Goal: Obtain resource: Download file/media

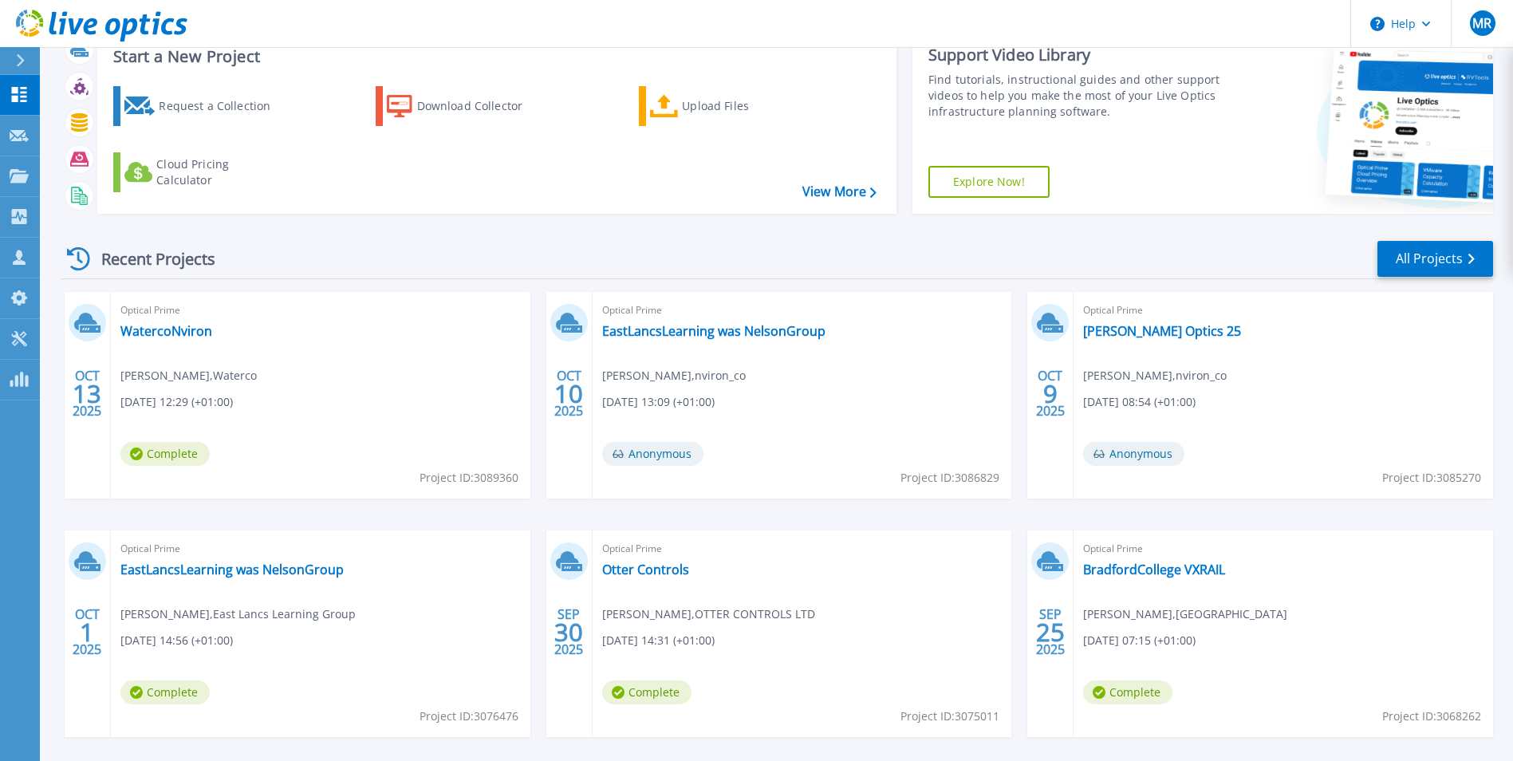
scroll to position [80, 0]
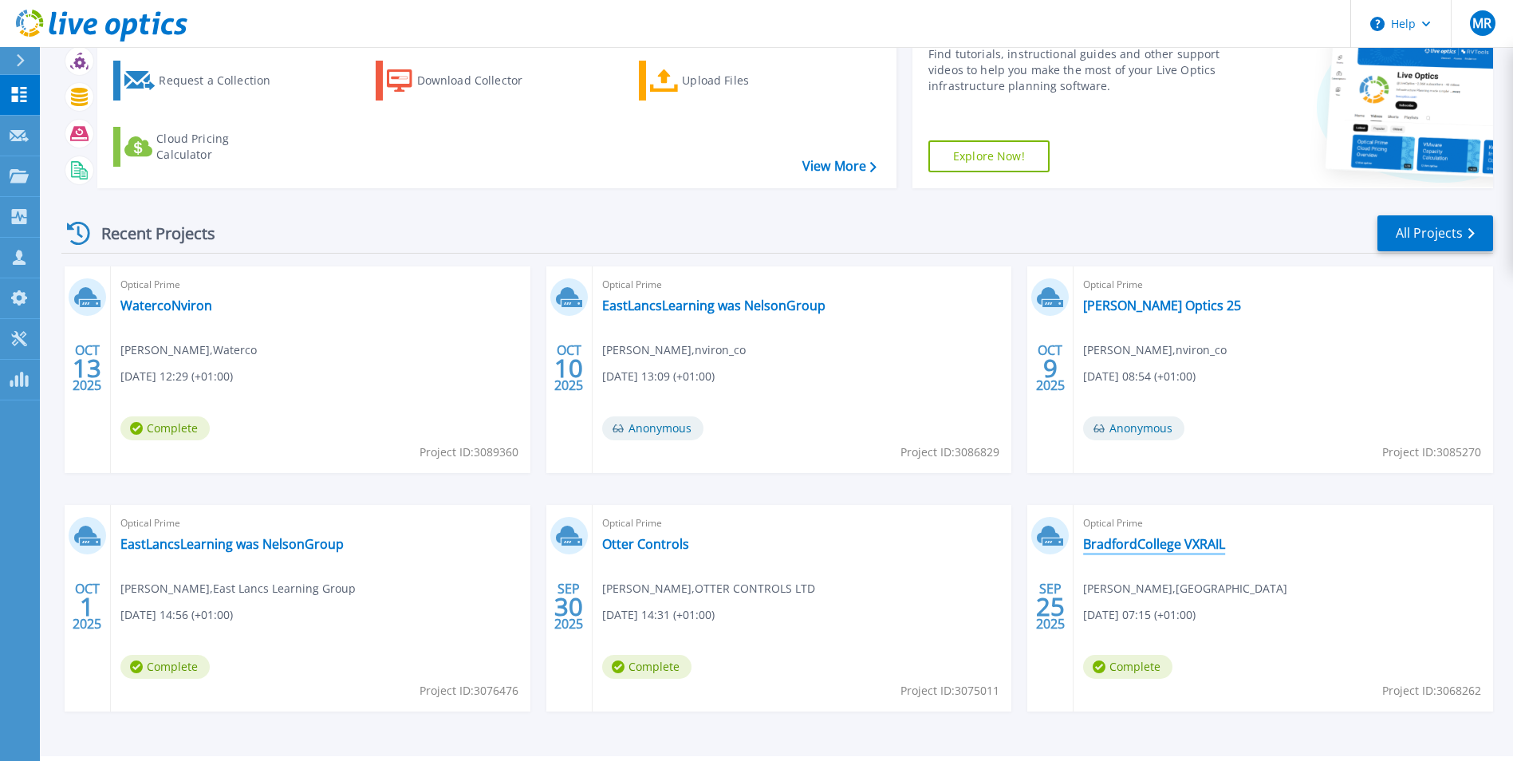
click at [1153, 547] on link "BradfordCollege VXRAIL" at bounding box center [1154, 544] width 142 height 16
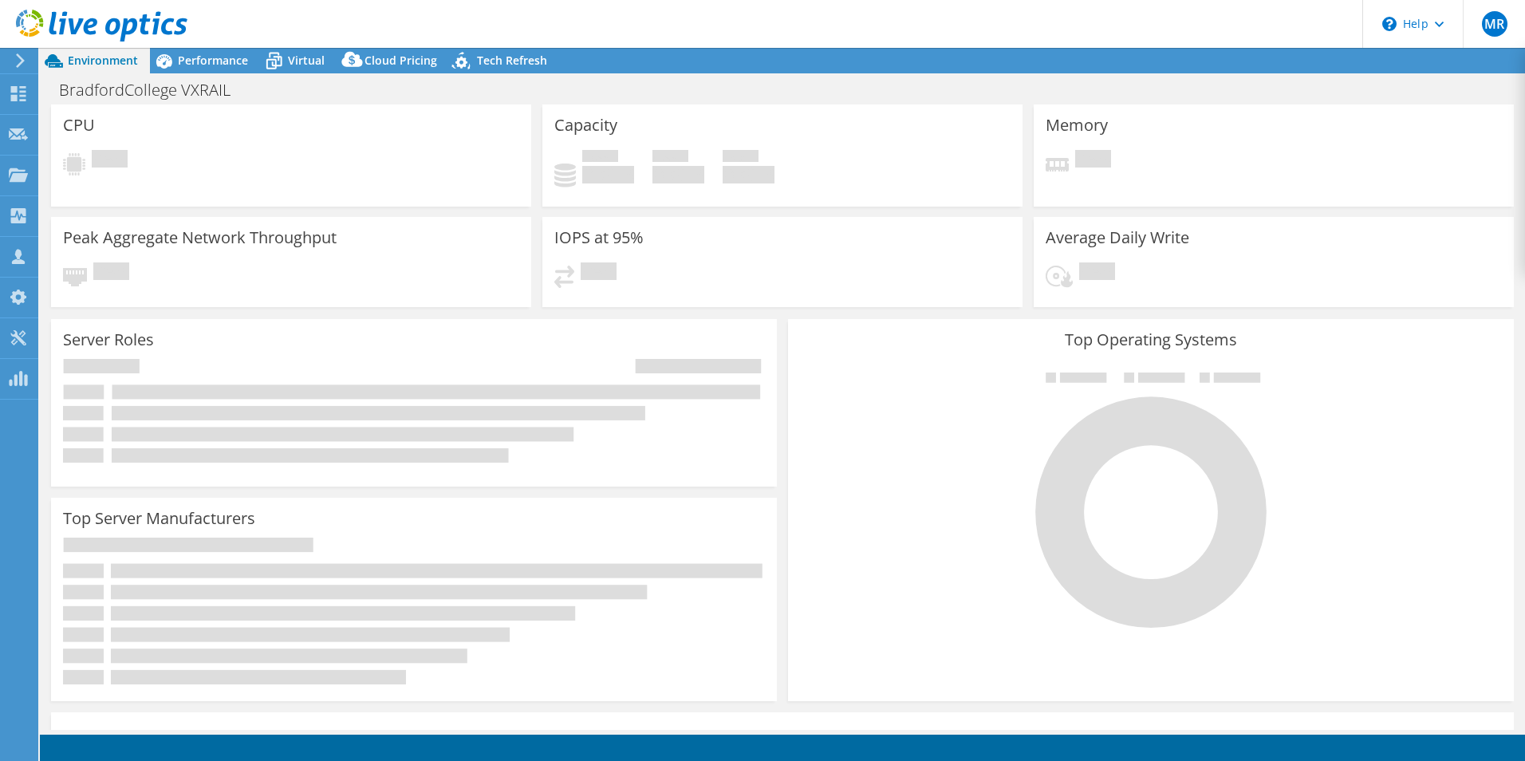
select select "USD"
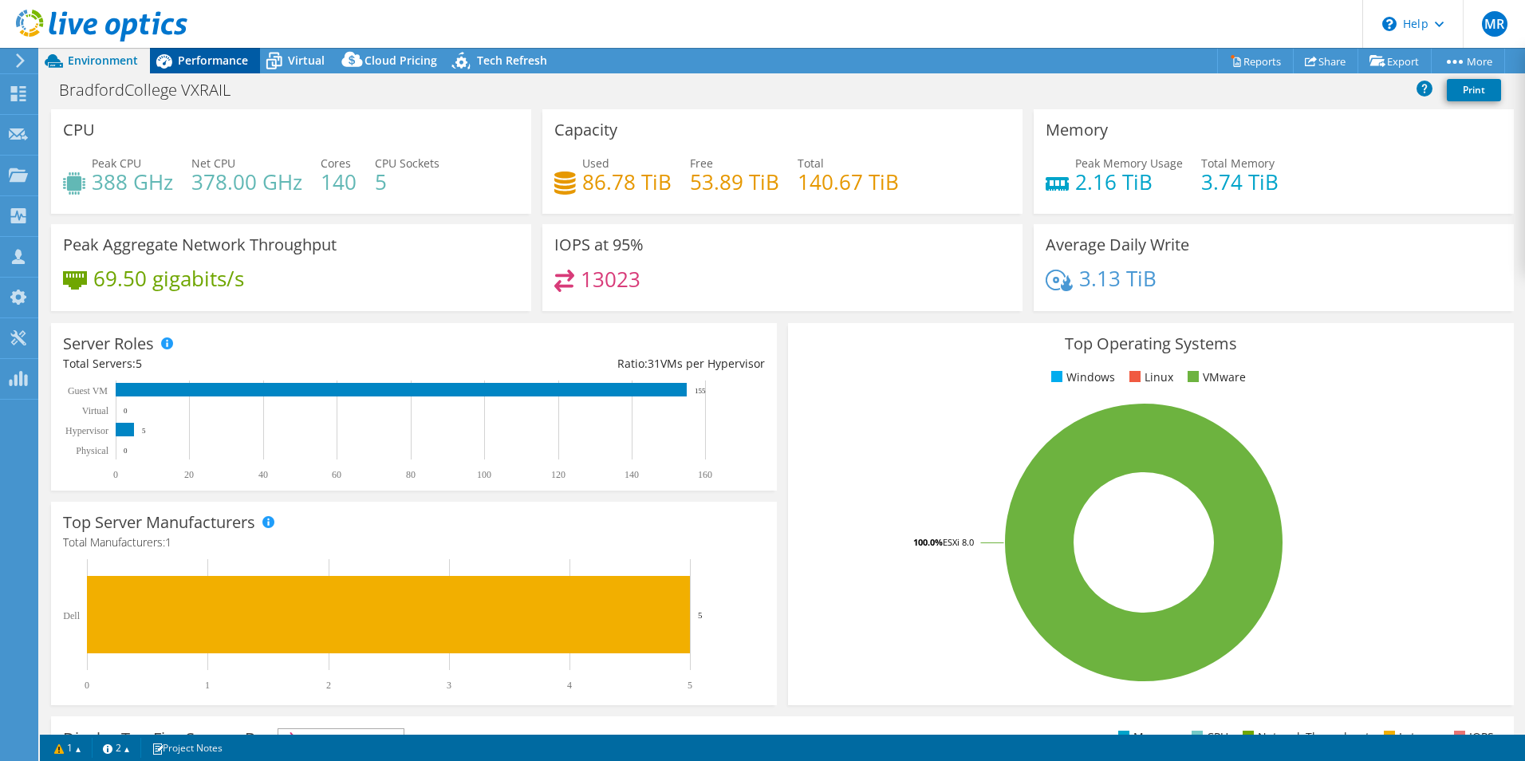
click at [238, 63] on span "Performance" at bounding box center [213, 60] width 70 height 15
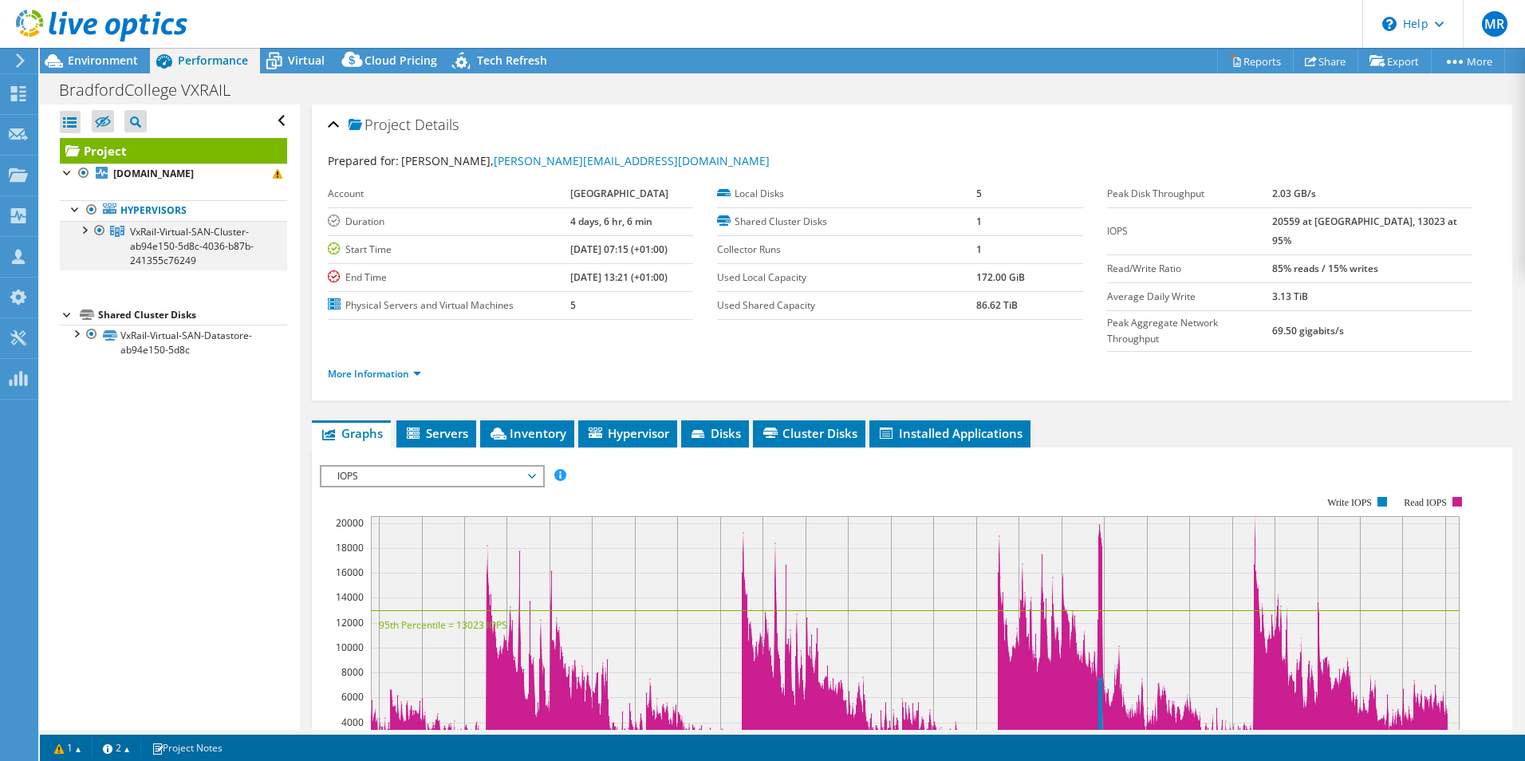
click at [87, 231] on div at bounding box center [84, 229] width 16 height 16
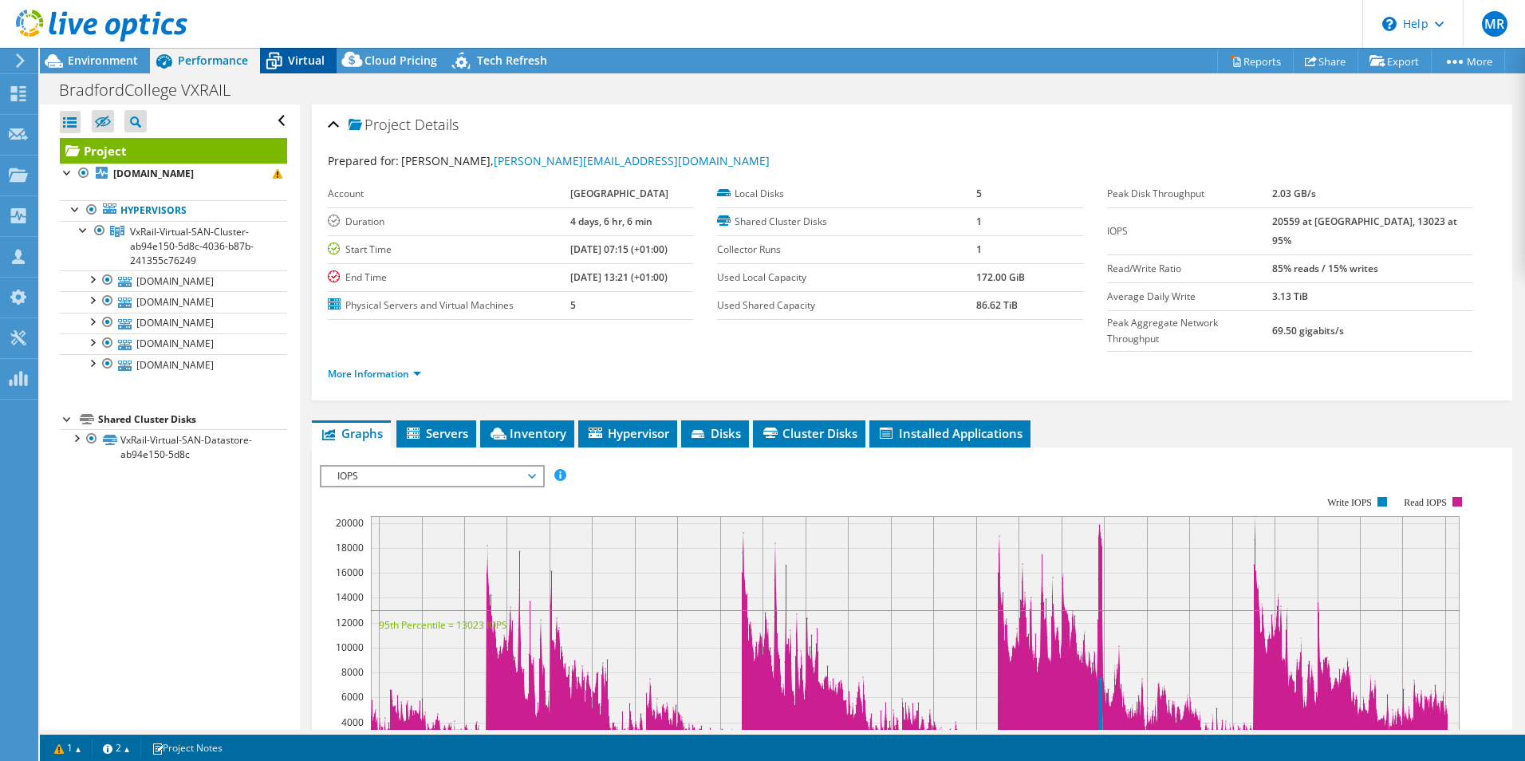
click at [294, 58] on span "Virtual" at bounding box center [306, 60] width 37 height 15
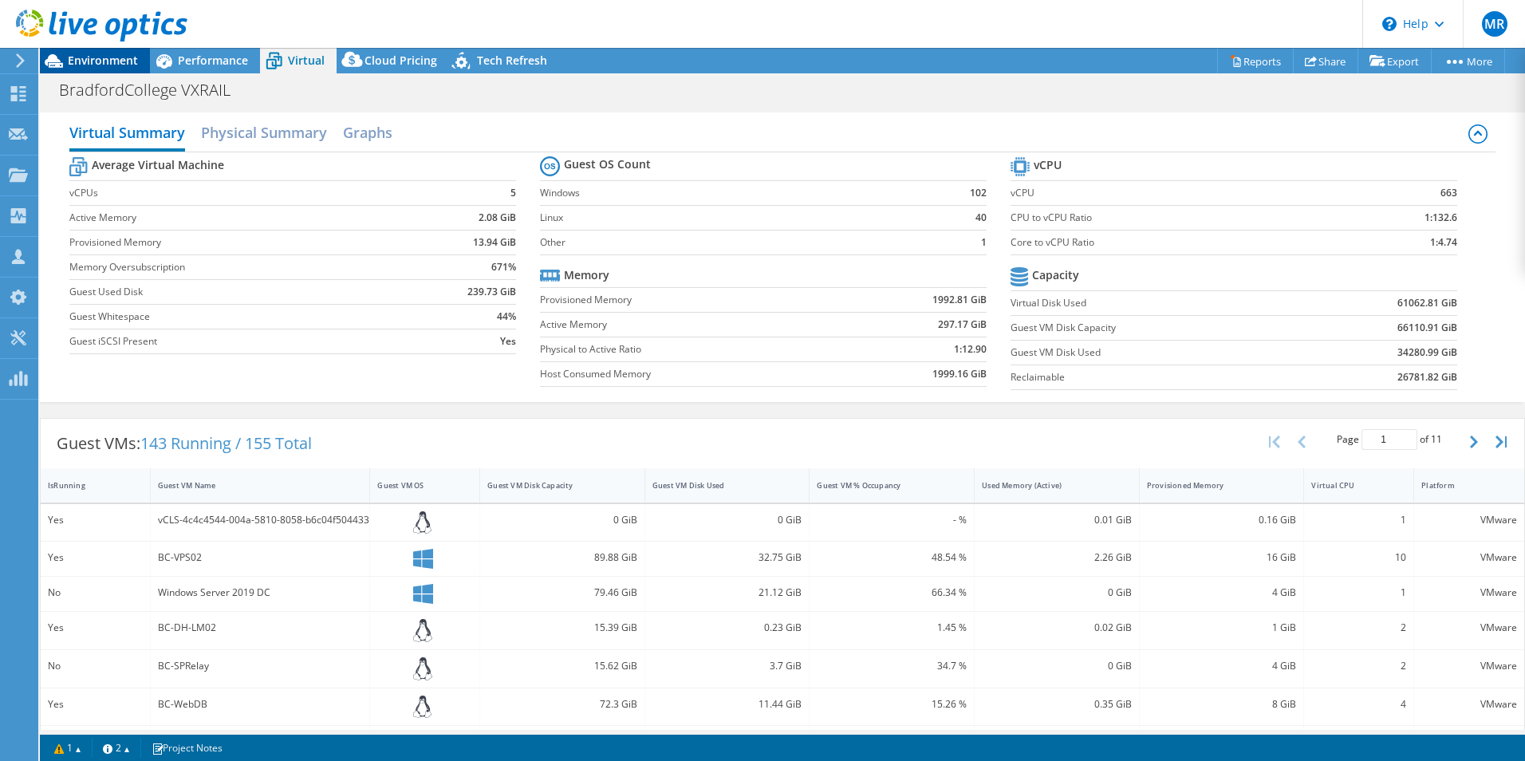
click at [135, 54] on span "Environment" at bounding box center [103, 60] width 70 height 15
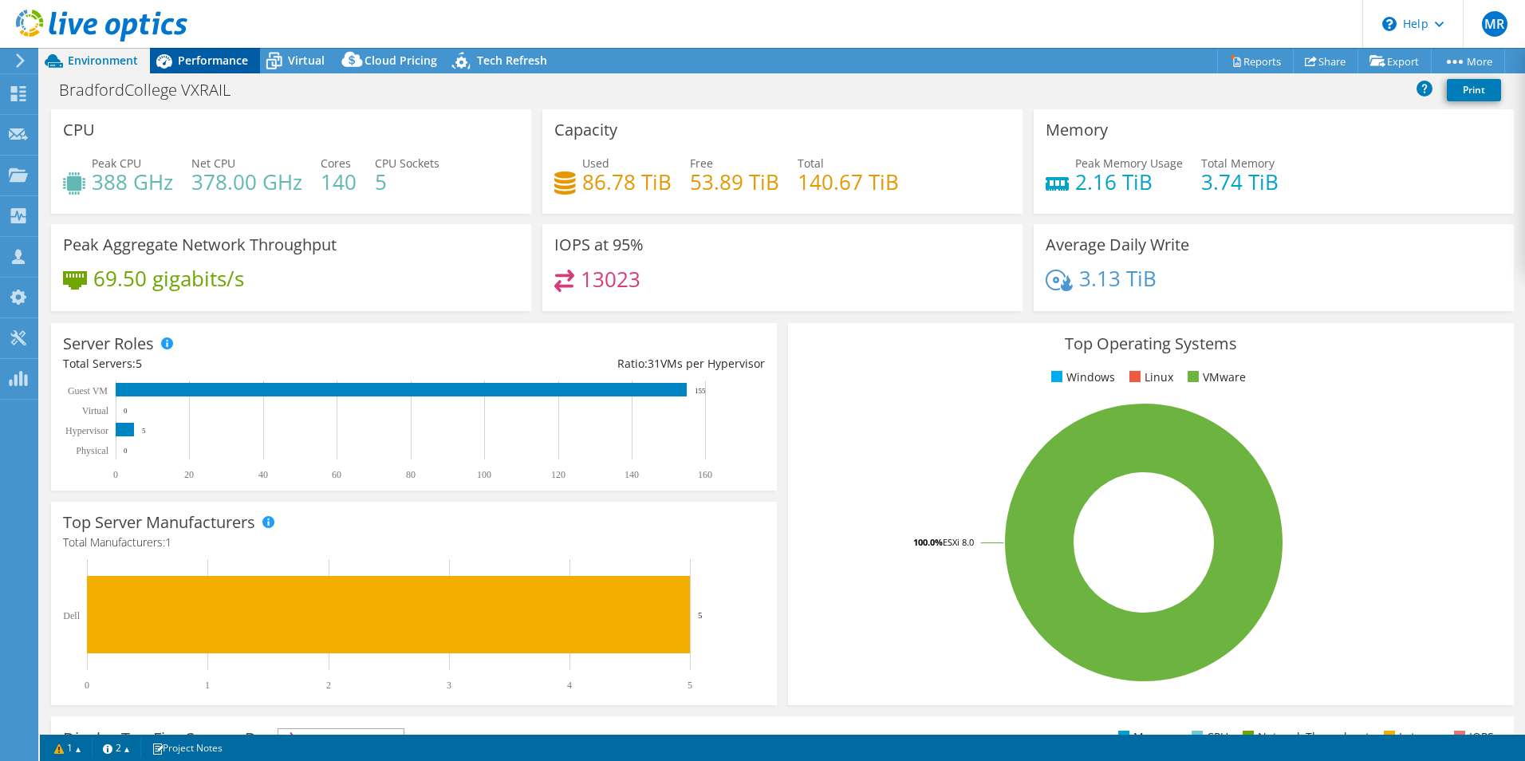
click at [194, 62] on span "Performance" at bounding box center [213, 60] width 70 height 15
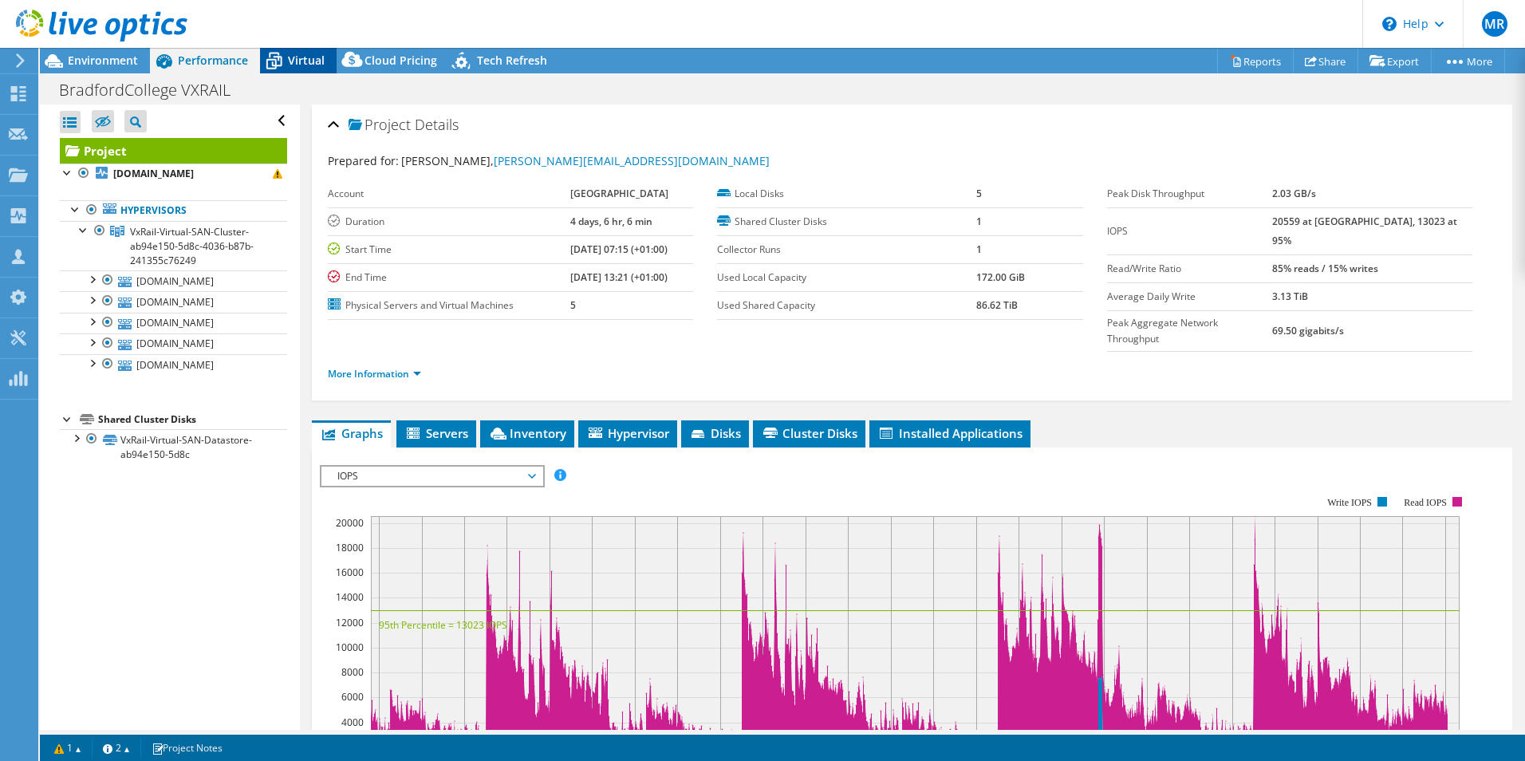
click at [298, 49] on div "Virtual" at bounding box center [298, 61] width 77 height 26
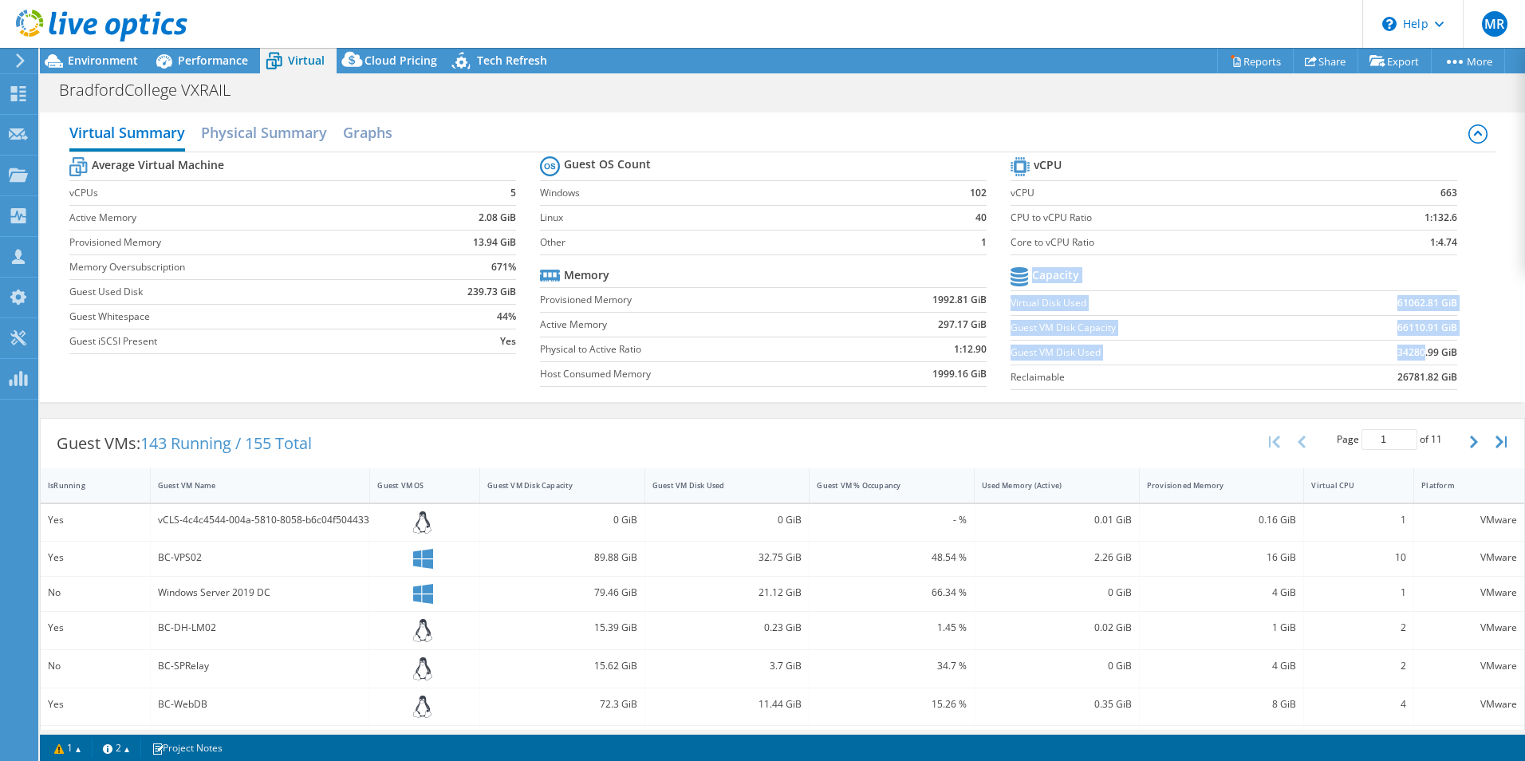
drag, startPoint x: 1449, startPoint y: 354, endPoint x: 1413, endPoint y: 352, distance: 36.8
click at [1413, 352] on section "vCPU vCPU 663 CPU to vCPU Ratio 1:132.6 Core to vCPU Ratio 1:4.74 Capacity Virt…" at bounding box center [1246, 275] width 471 height 245
click at [1351, 340] on td "34280.99 GiB" at bounding box center [1380, 352] width 155 height 25
drag, startPoint x: 1387, startPoint y: 351, endPoint x: 1444, endPoint y: 353, distance: 56.7
click at [1444, 353] on b "34280.99 GiB" at bounding box center [1428, 353] width 60 height 16
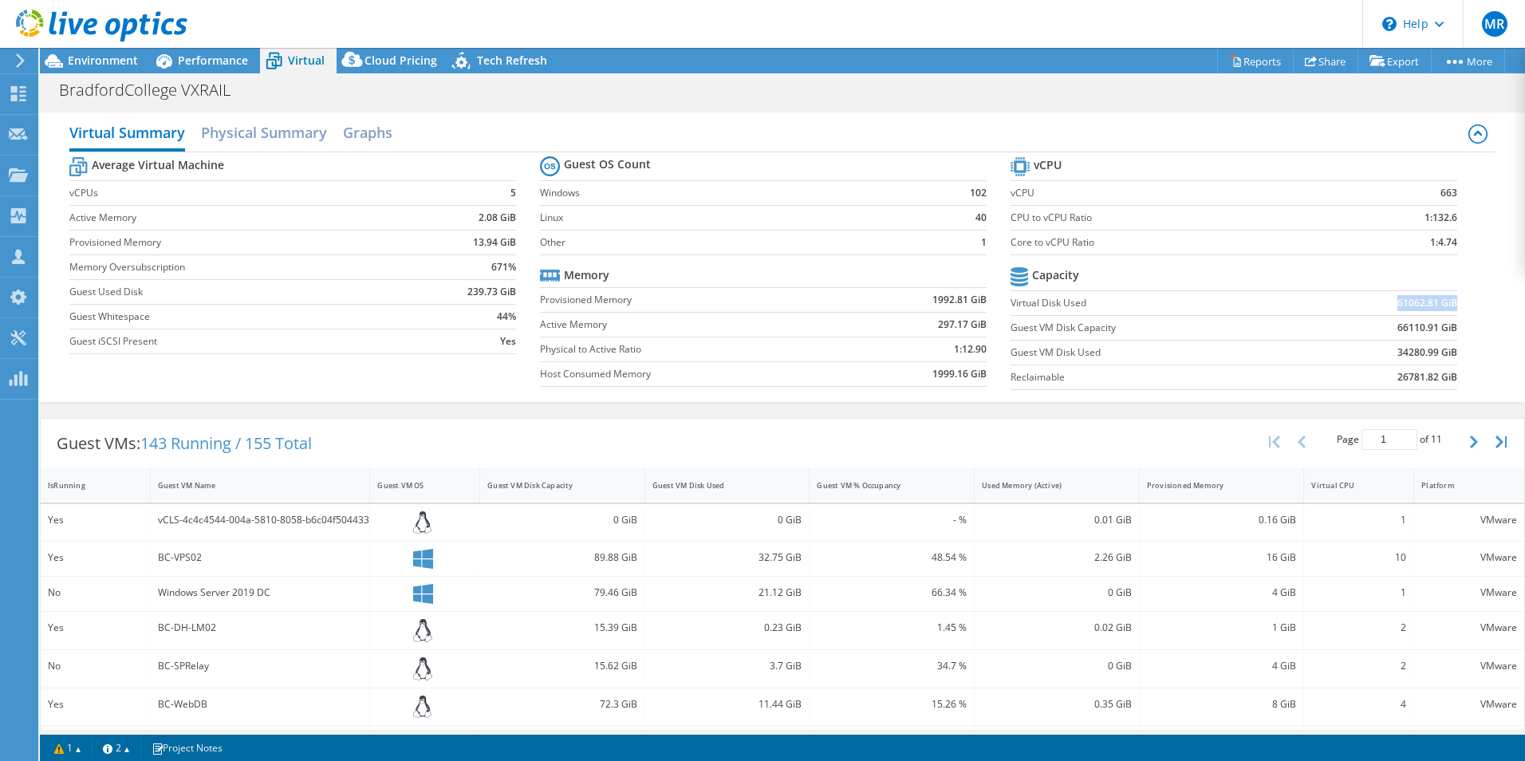
drag, startPoint x: 1444, startPoint y: 353, endPoint x: 1445, endPoint y: 300, distance: 52.7
click at [1445, 300] on td "61062.81 GiB" at bounding box center [1380, 302] width 155 height 25
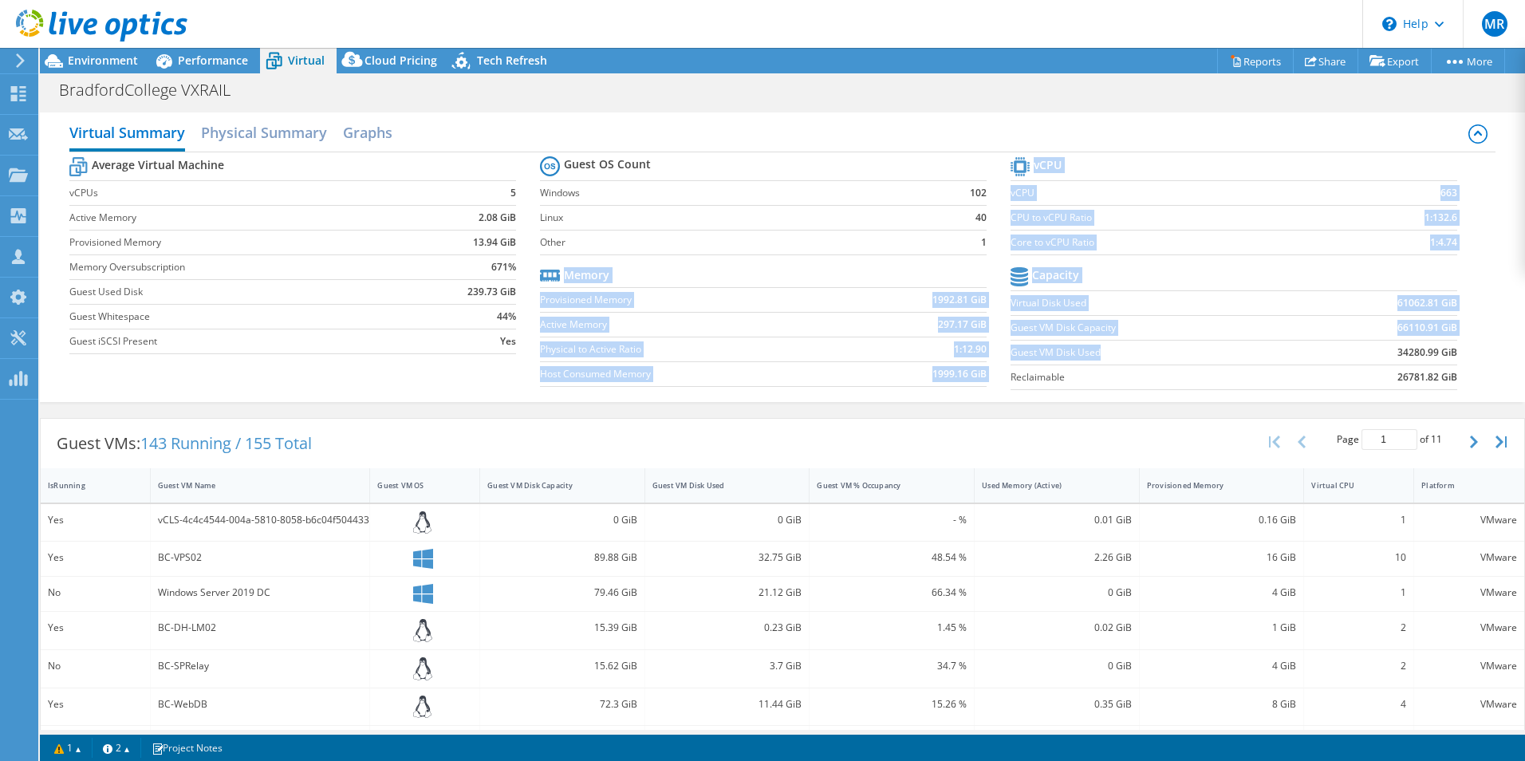
drag, startPoint x: 1006, startPoint y: 353, endPoint x: 1185, endPoint y: 352, distance: 178.7
click at [1185, 352] on div "Average Virtual Machine vCPUs 5 Active Memory 2.08 GiB Provisioned Memory 13.94…" at bounding box center [782, 275] width 1426 height 246
drag, startPoint x: 1185, startPoint y: 352, endPoint x: 1198, endPoint y: 355, distance: 13.2
click at [1186, 353] on label "Guest VM Disk Used" at bounding box center [1157, 353] width 292 height 16
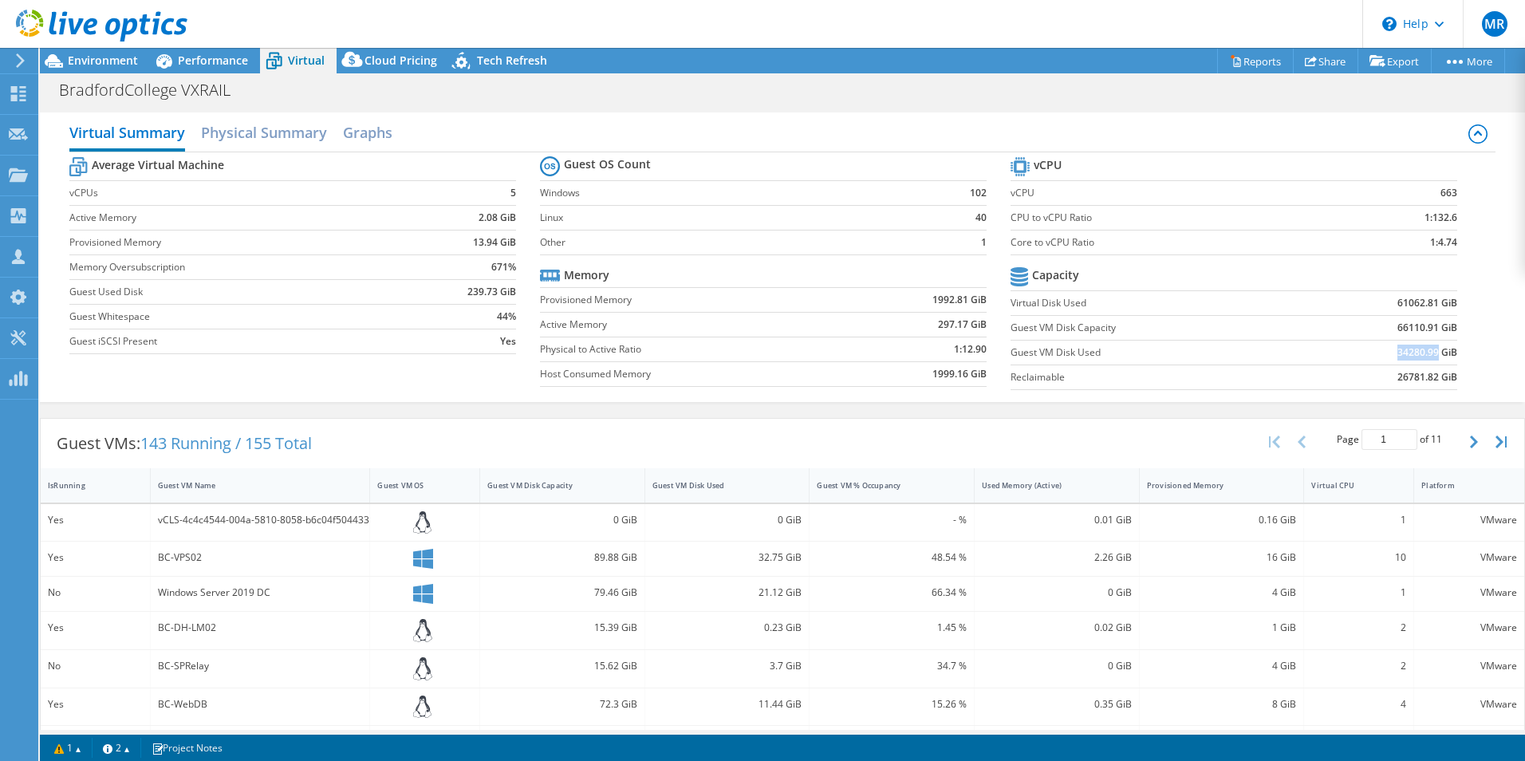
drag, startPoint x: 1385, startPoint y: 353, endPoint x: 1426, endPoint y: 352, distance: 40.7
click at [1426, 352] on td "34280.99 GiB" at bounding box center [1380, 352] width 155 height 25
click at [1116, 298] on label "Virtual Disk Used" at bounding box center [1157, 303] width 292 height 16
drag, startPoint x: 1387, startPoint y: 353, endPoint x: 1420, endPoint y: 353, distance: 32.7
click at [1420, 353] on b "34280.99 GiB" at bounding box center [1428, 353] width 60 height 16
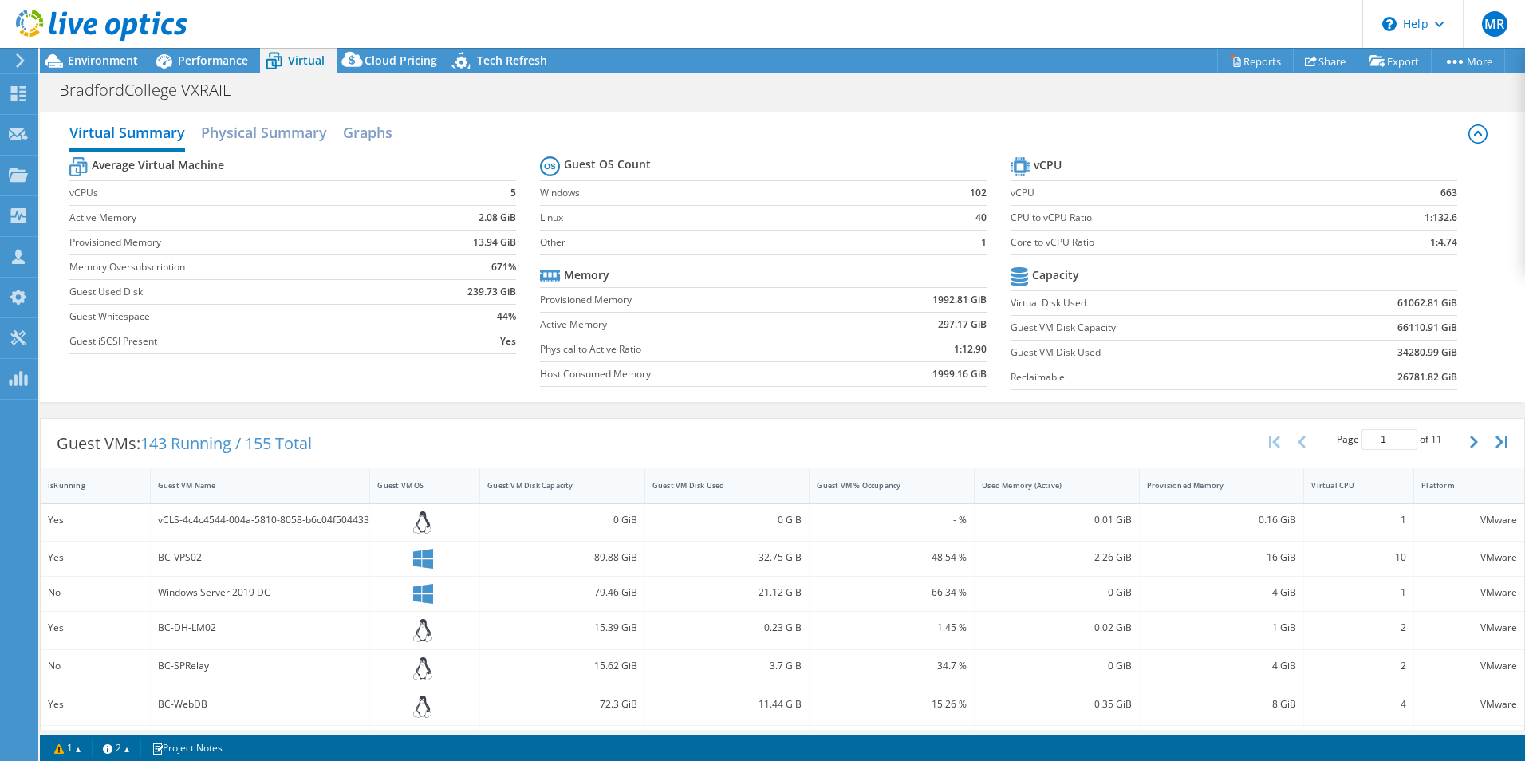
drag, startPoint x: 1420, startPoint y: 353, endPoint x: 1472, endPoint y: 365, distance: 53.2
click at [1472, 365] on div "Average Virtual Machine vCPUs 5 Active Memory 2.08 GiB Provisioned Memory 13.94…" at bounding box center [782, 275] width 1426 height 246
click at [245, 112] on div "Virtual Summary Physical Summary Graphs Average Virtual Machine vCPUs 5 Active …" at bounding box center [782, 257] width 1485 height 290
click at [257, 124] on h2 "Physical Summary" at bounding box center [264, 133] width 126 height 35
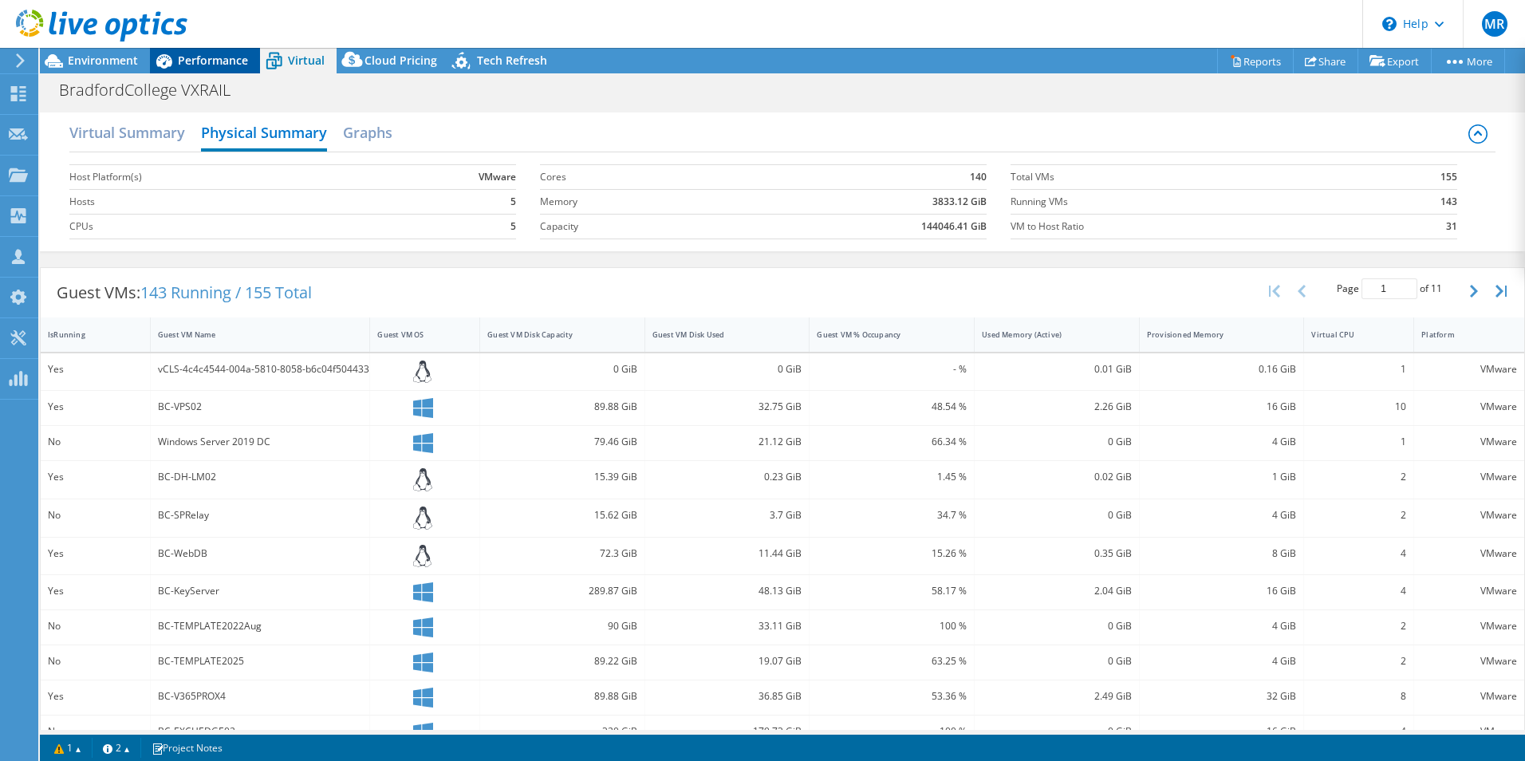
click at [215, 60] on span "Performance" at bounding box center [213, 60] width 70 height 15
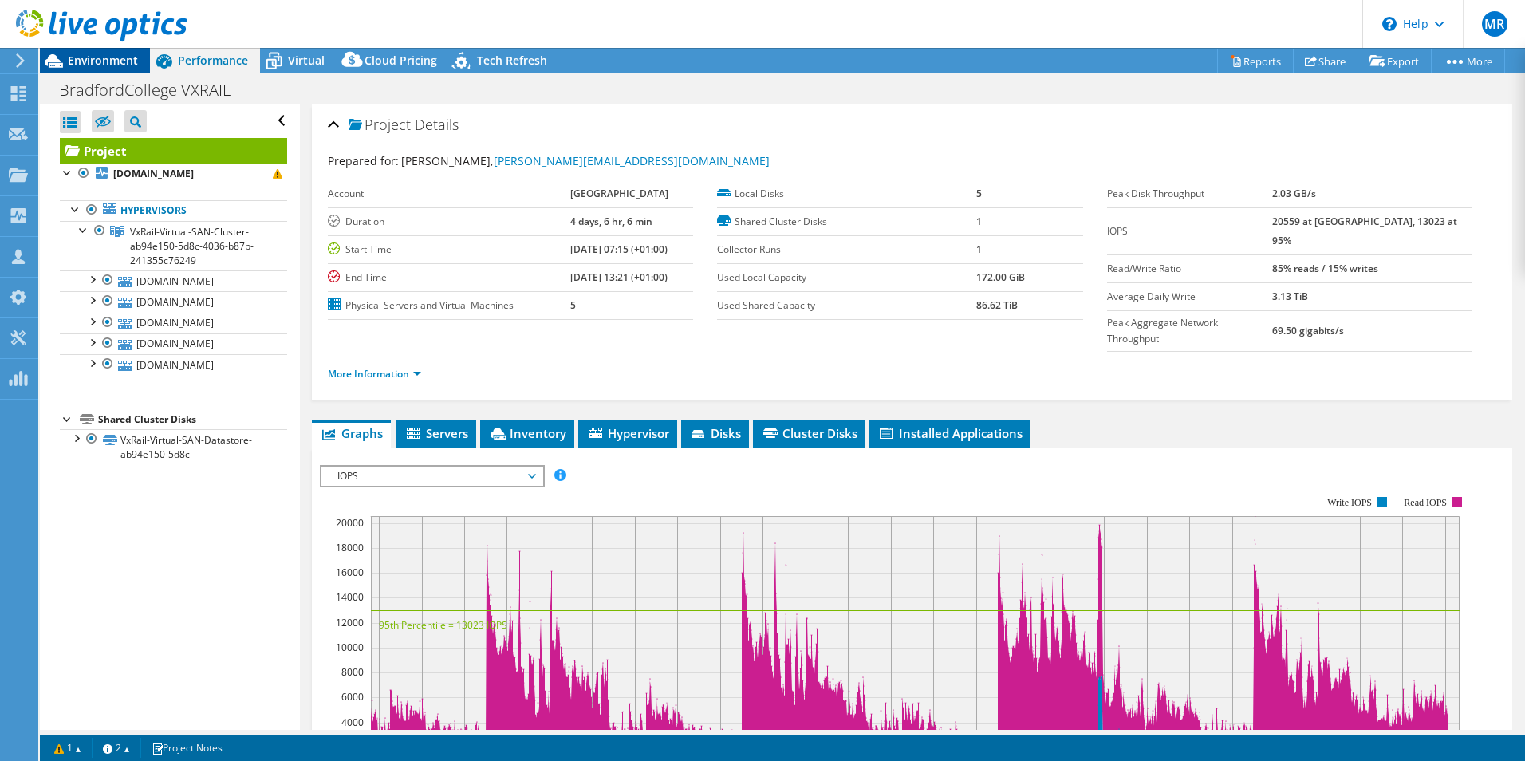
click at [99, 61] on span "Environment" at bounding box center [103, 60] width 70 height 15
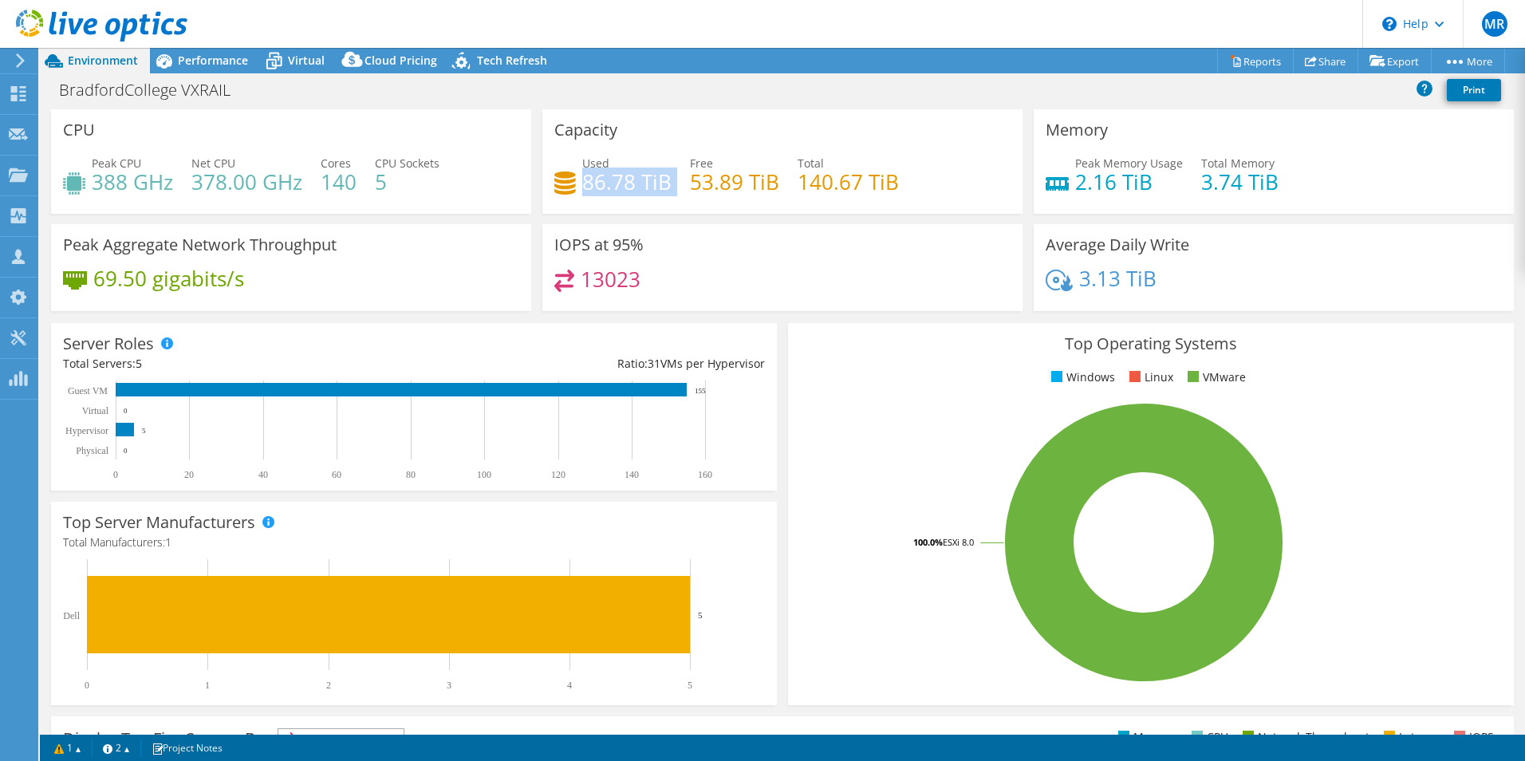
drag, startPoint x: 667, startPoint y: 188, endPoint x: 582, endPoint y: 188, distance: 85.4
click at [582, 188] on div "Used 86.78 TiB Free 53.89 TiB Total 140.67 TiB" at bounding box center [782, 181] width 456 height 52
drag, startPoint x: 582, startPoint y: 188, endPoint x: 801, endPoint y: 178, distance: 219.6
click at [800, 178] on h4 "140.67 TiB" at bounding box center [848, 182] width 101 height 18
drag, startPoint x: 900, startPoint y: 188, endPoint x: 536, endPoint y: 172, distance: 364.1
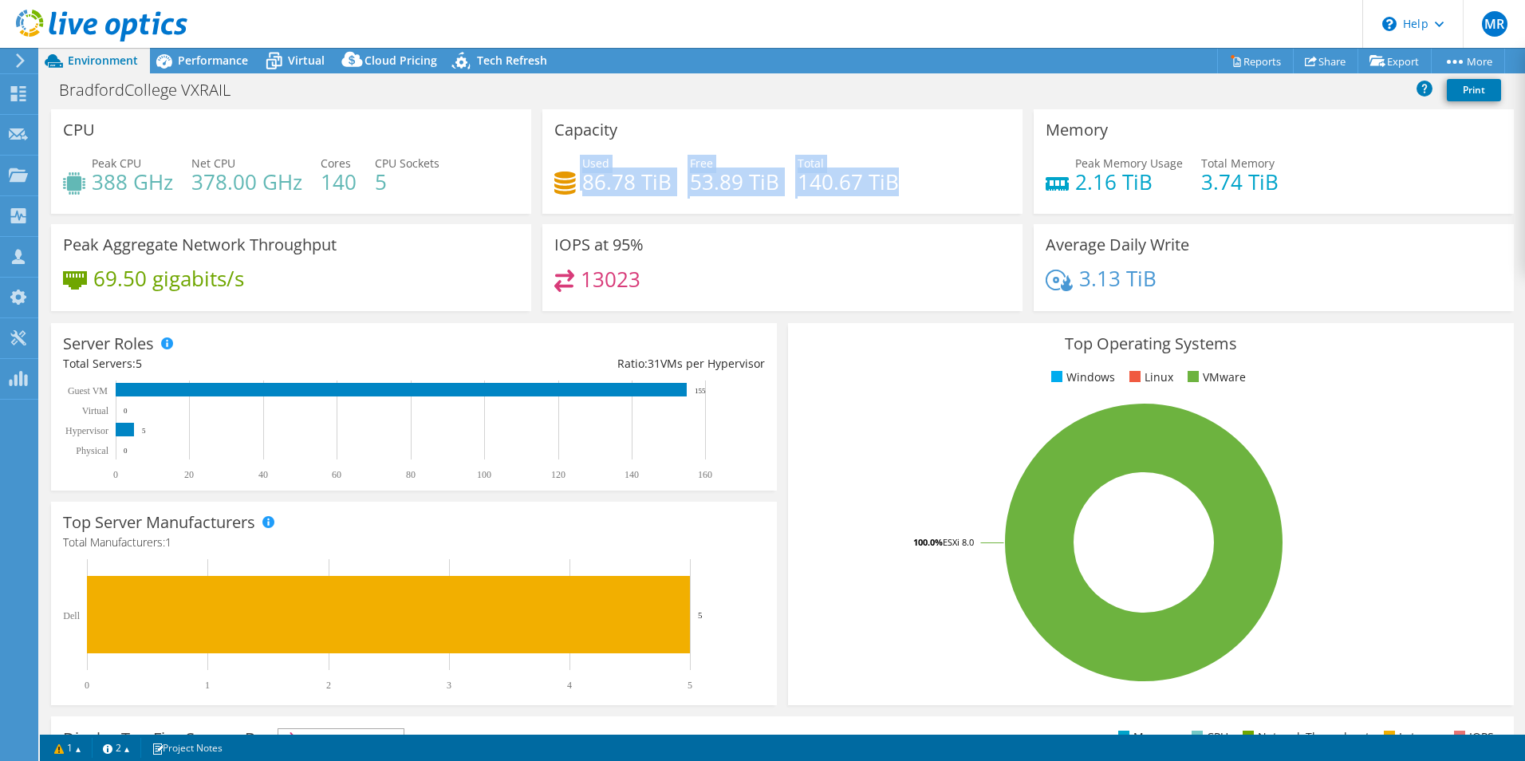
click at [537, 172] on div "Capacity Used 86.78 TiB Free 53.89 TiB Total 140.67 TiB" at bounding box center [782, 161] width 491 height 105
click at [944, 195] on div "Used 86.78 TiB Free 53.89 TiB Total 140.67 TiB" at bounding box center [782, 181] width 456 height 52
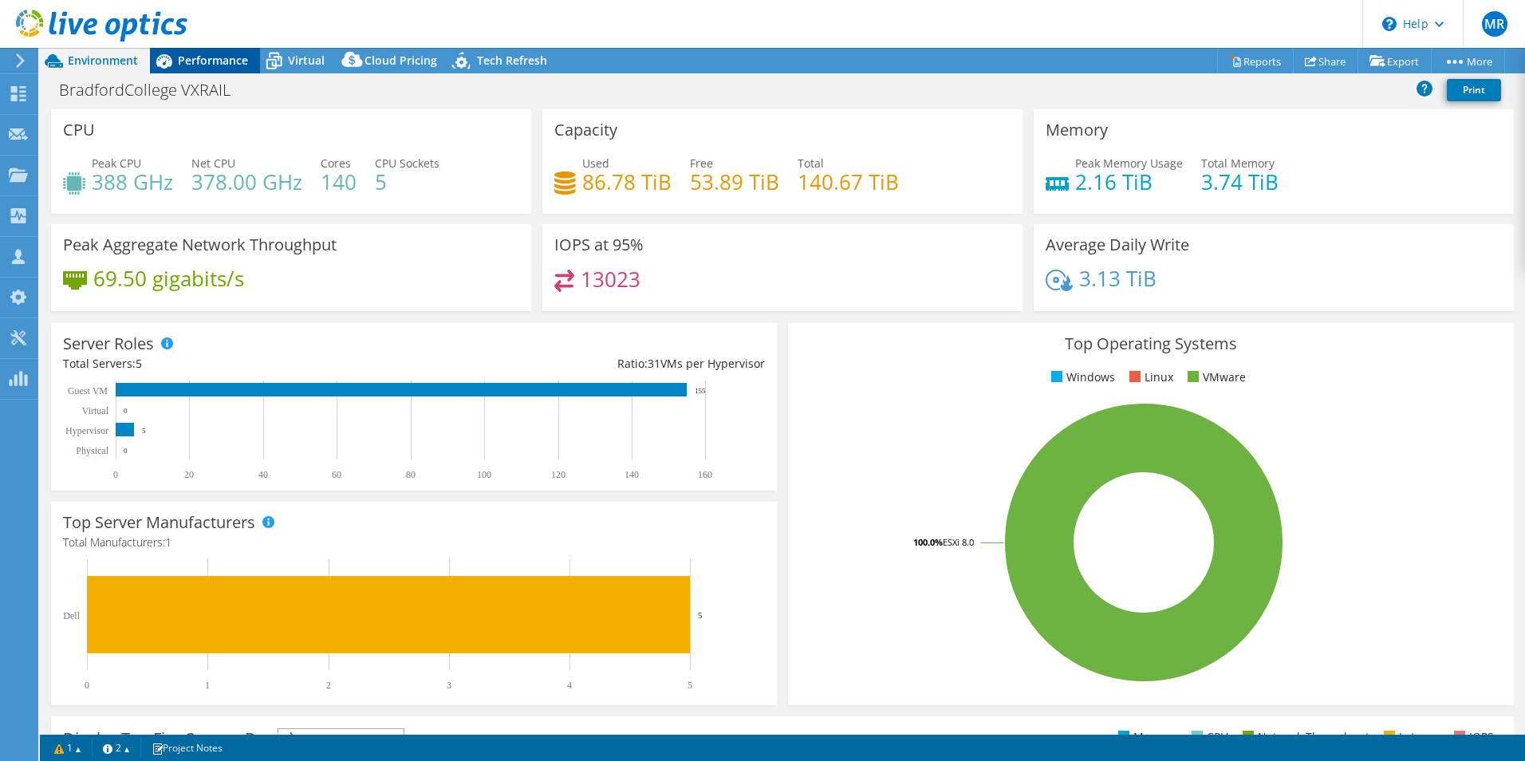
click at [218, 65] on span "Performance" at bounding box center [213, 60] width 70 height 15
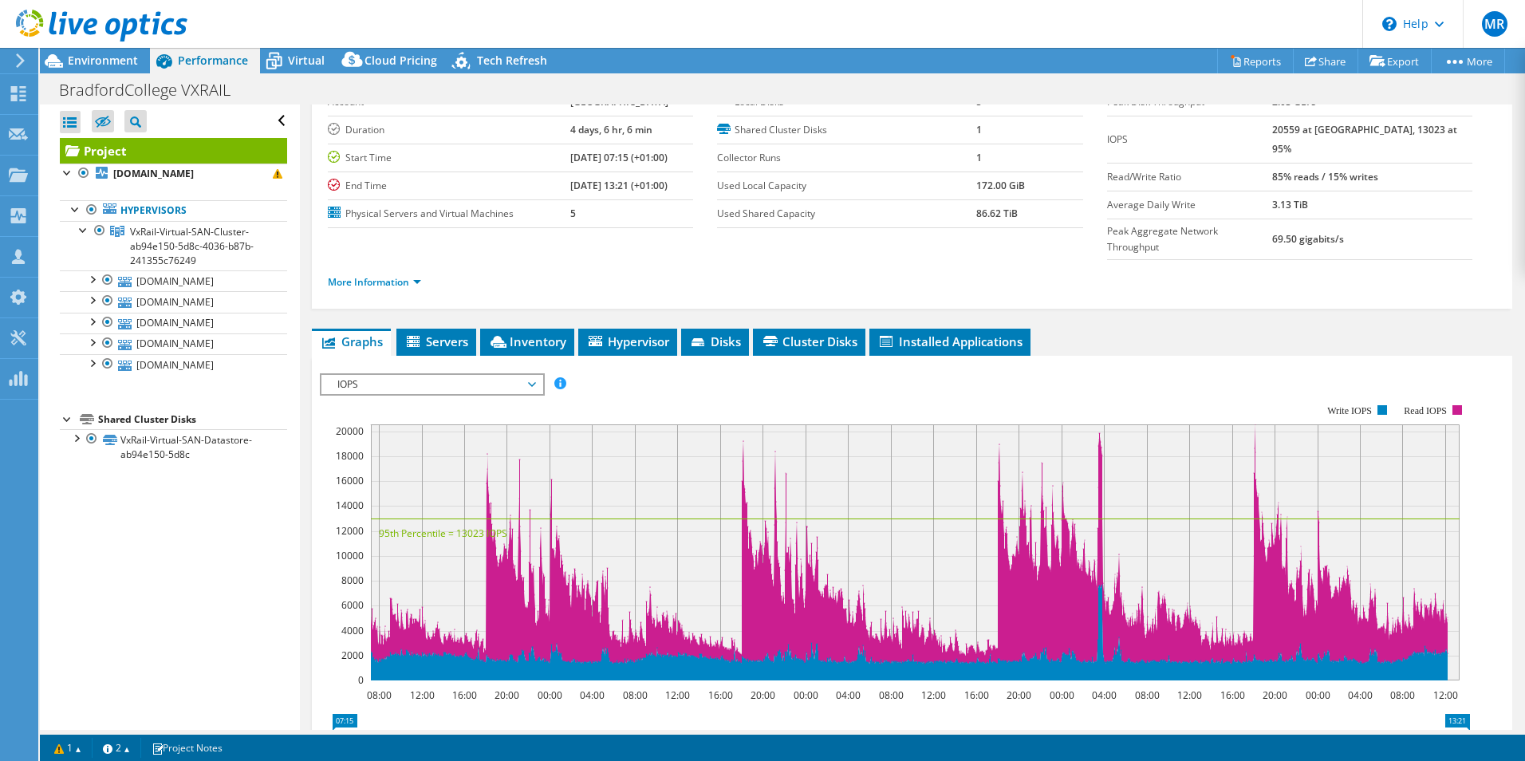
scroll to position [160, 0]
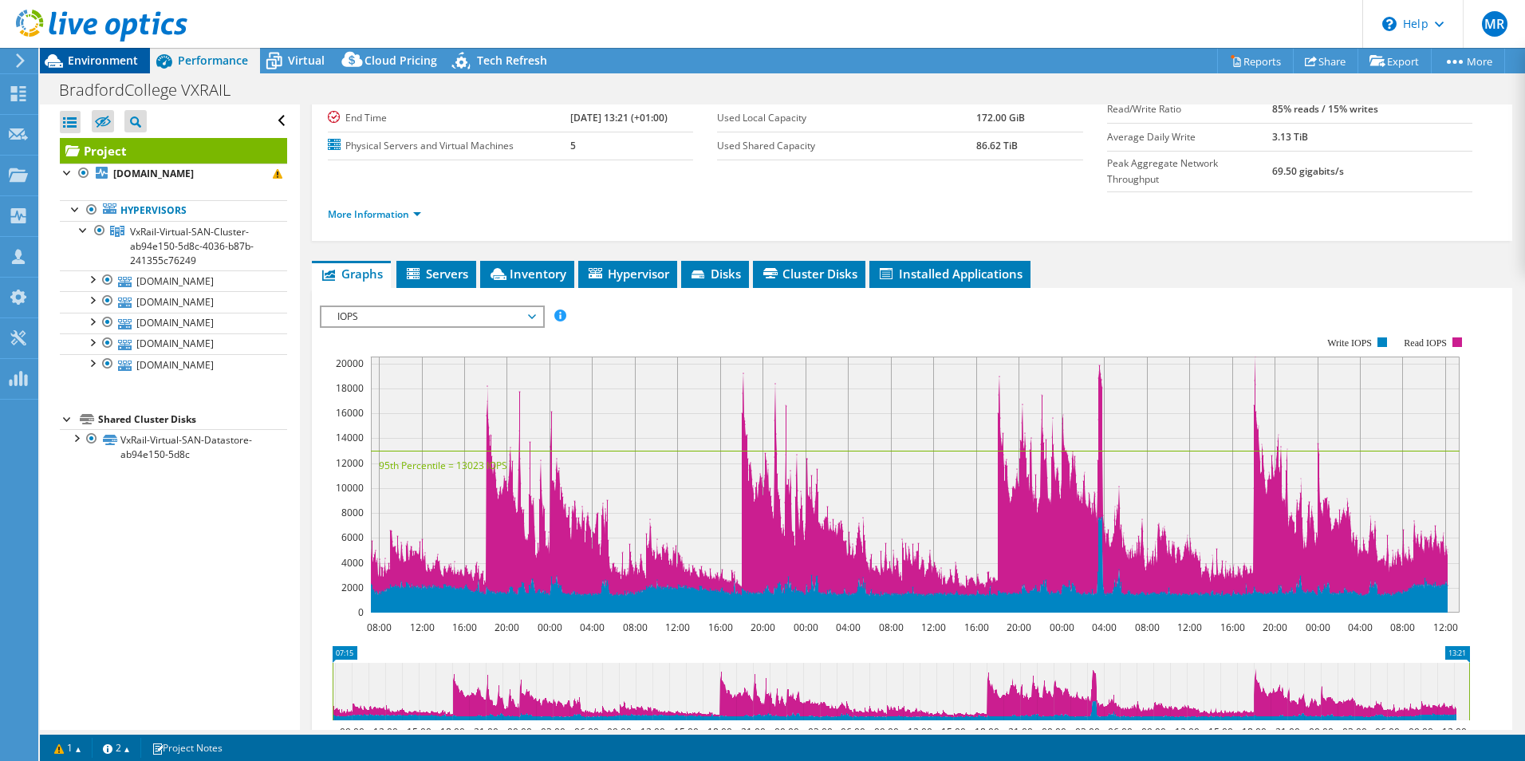
click at [105, 58] on span "Environment" at bounding box center [103, 60] width 70 height 15
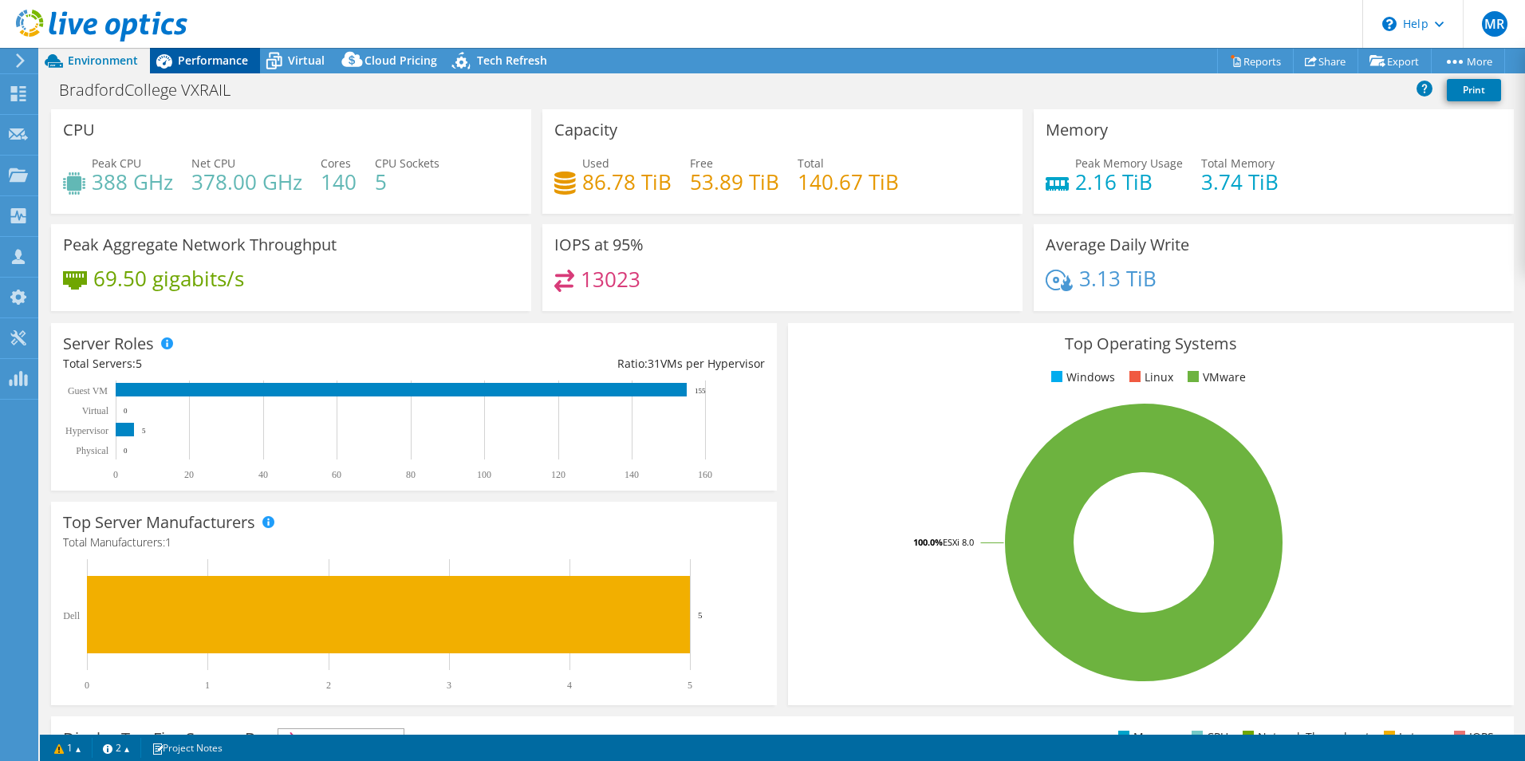
click at [196, 62] on span "Performance" at bounding box center [213, 60] width 70 height 15
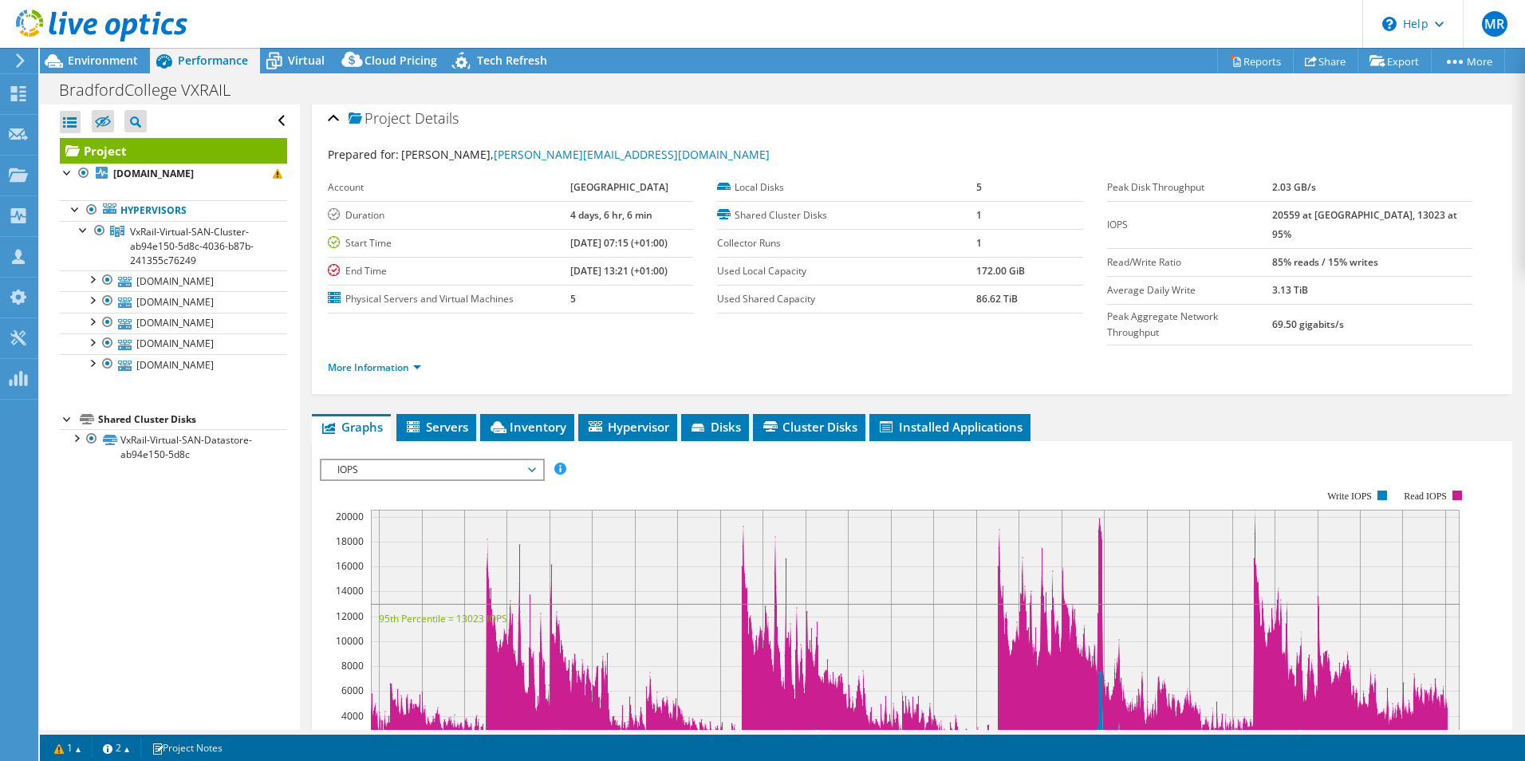
scroll to position [0, 0]
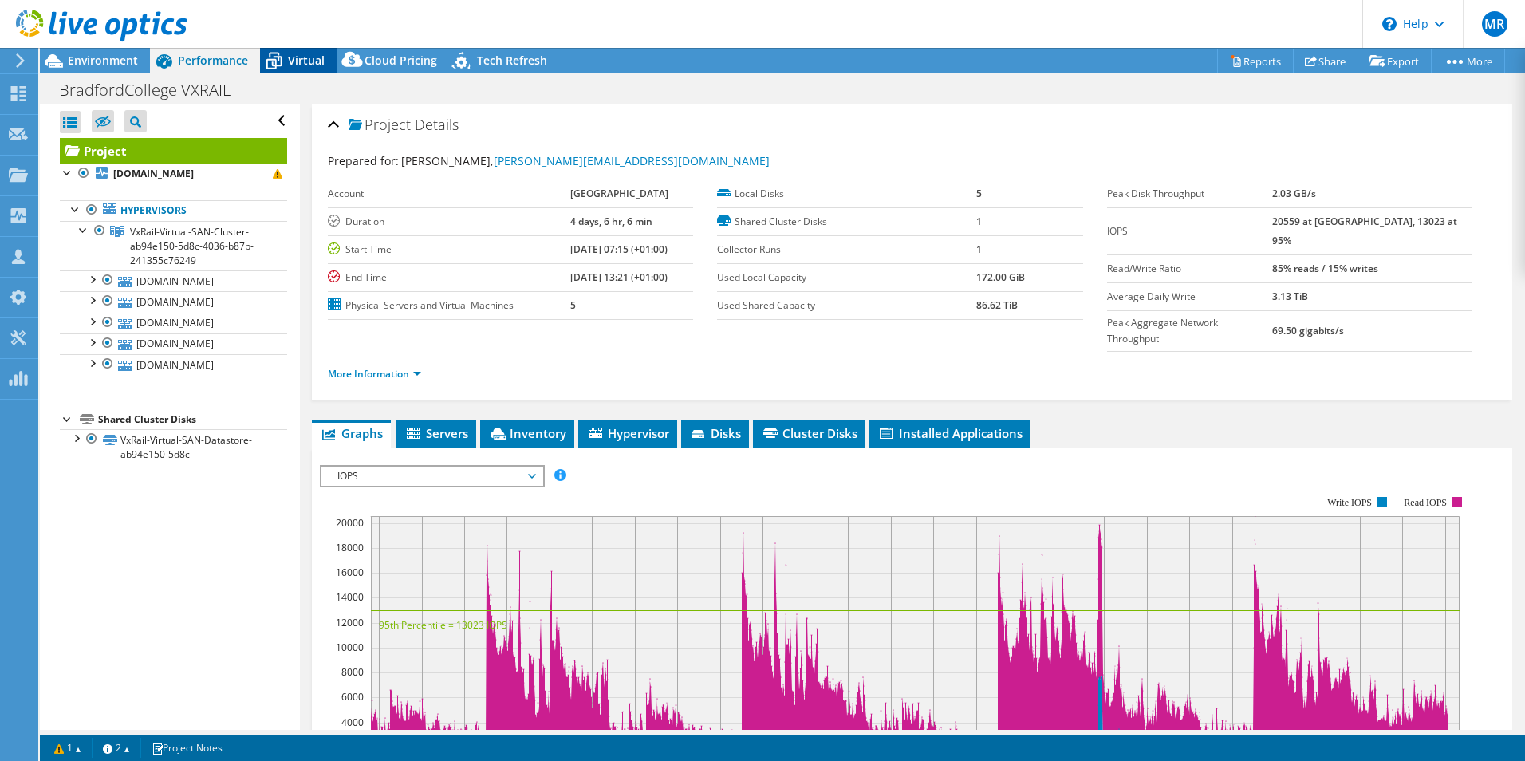
click at [286, 64] on icon at bounding box center [274, 61] width 28 height 28
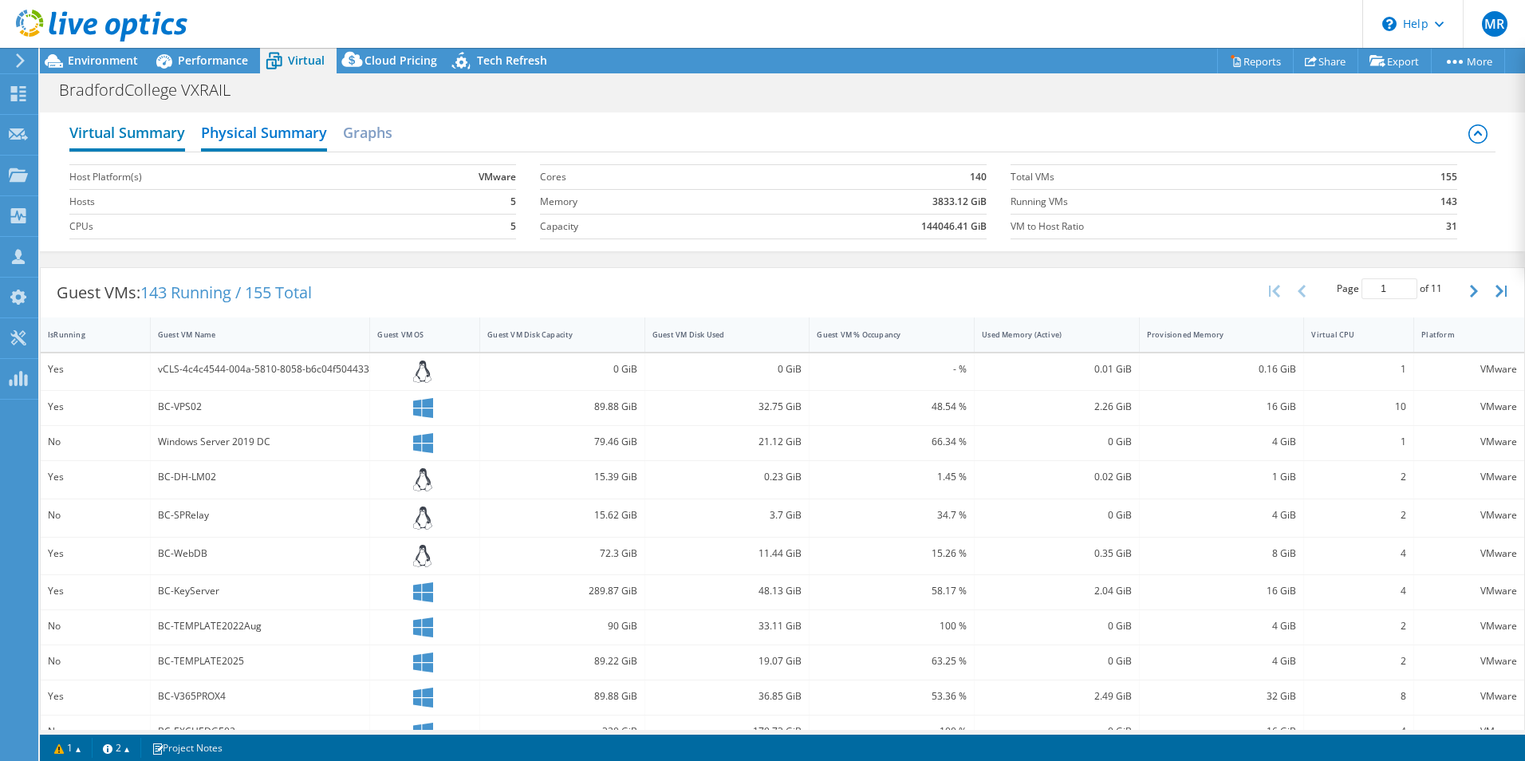
click at [137, 124] on h2 "Virtual Summary" at bounding box center [127, 133] width 116 height 35
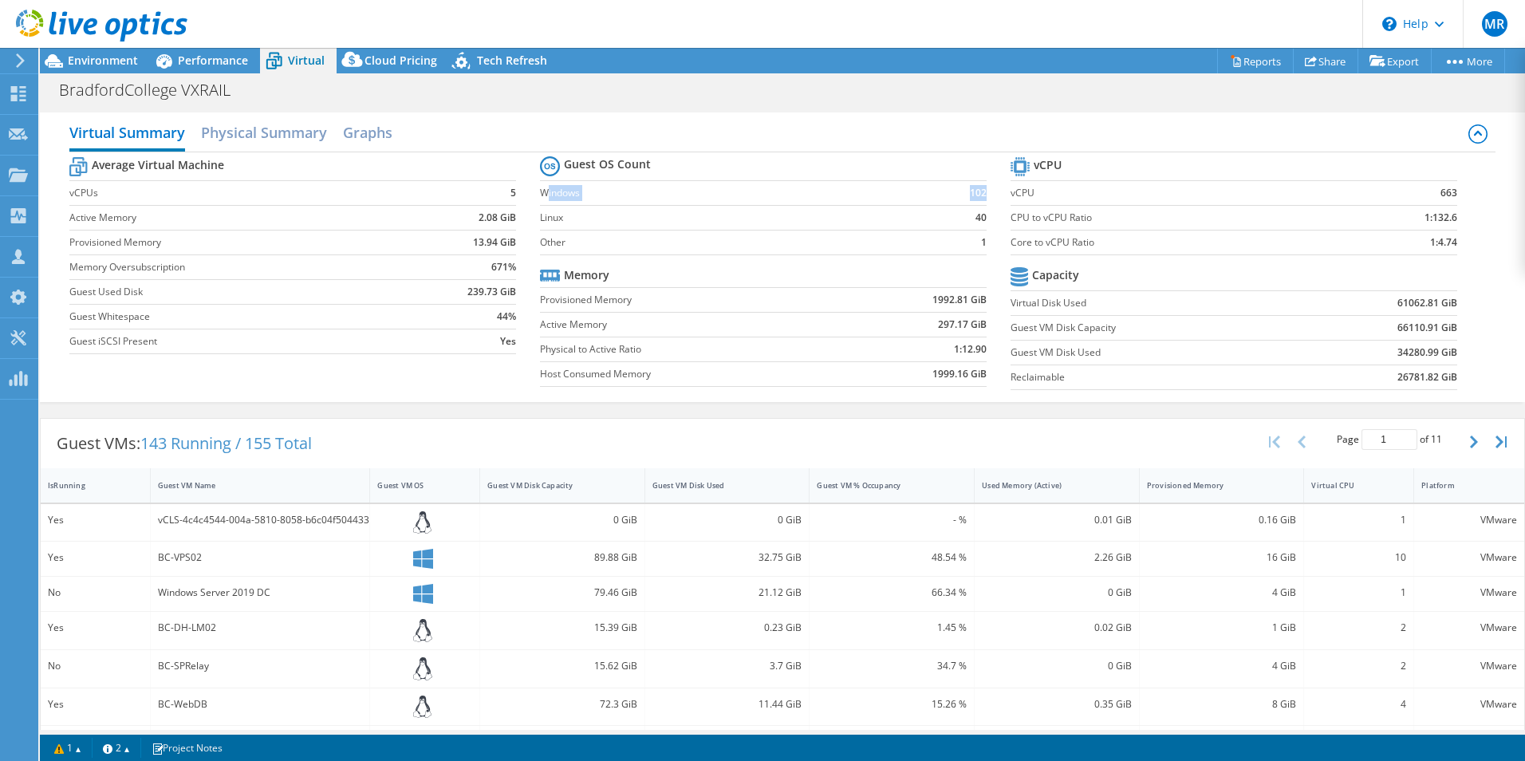
drag, startPoint x: 978, startPoint y: 191, endPoint x: 544, endPoint y: 195, distance: 434.0
click at [544, 195] on tr "Windows 102" at bounding box center [763, 192] width 447 height 25
click at [972, 235] on td "1" at bounding box center [958, 242] width 58 height 25
drag, startPoint x: 978, startPoint y: 219, endPoint x: 537, endPoint y: 221, distance: 441.1
click at [540, 221] on tr "Linux 40" at bounding box center [763, 217] width 447 height 25
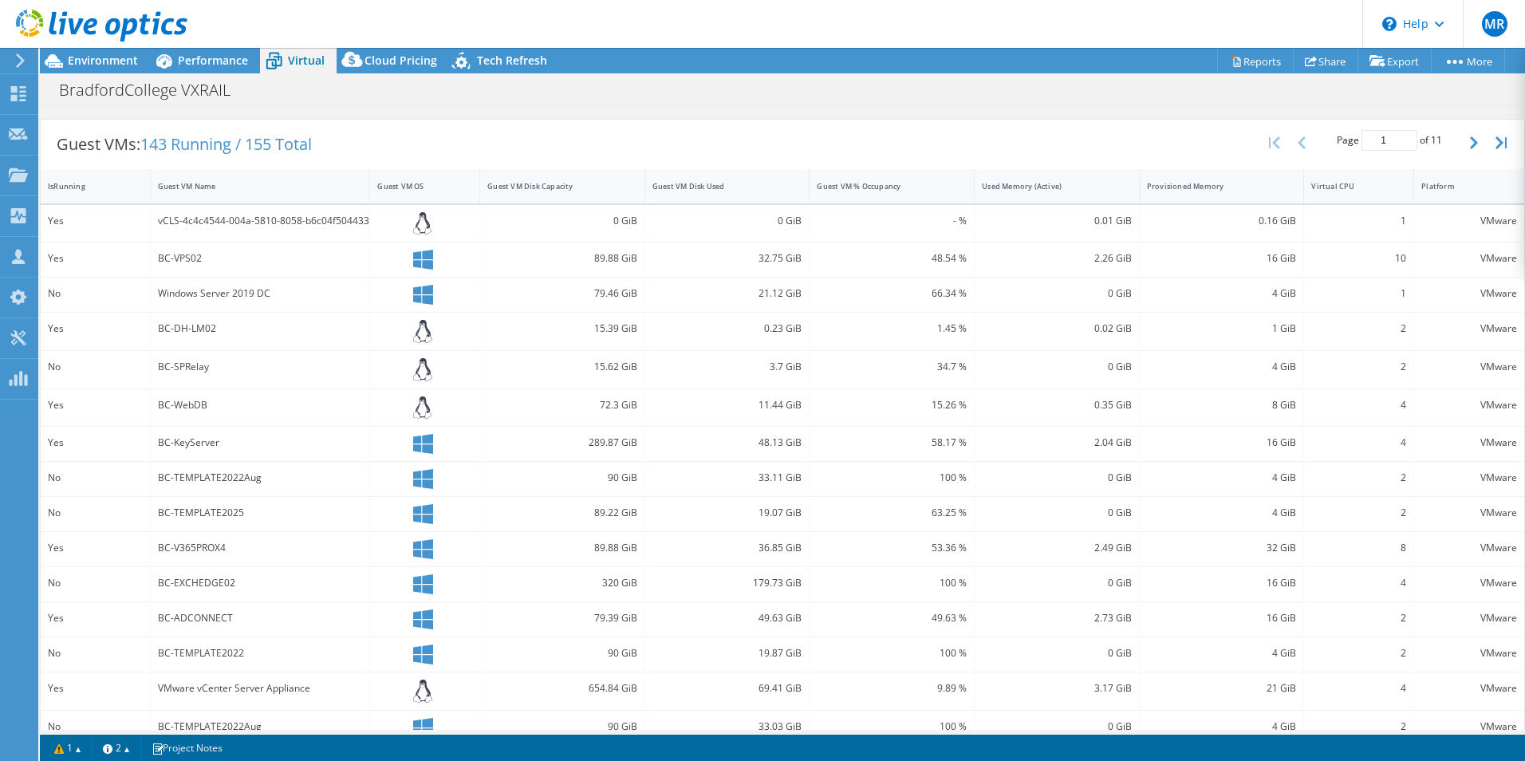
scroll to position [319, 0]
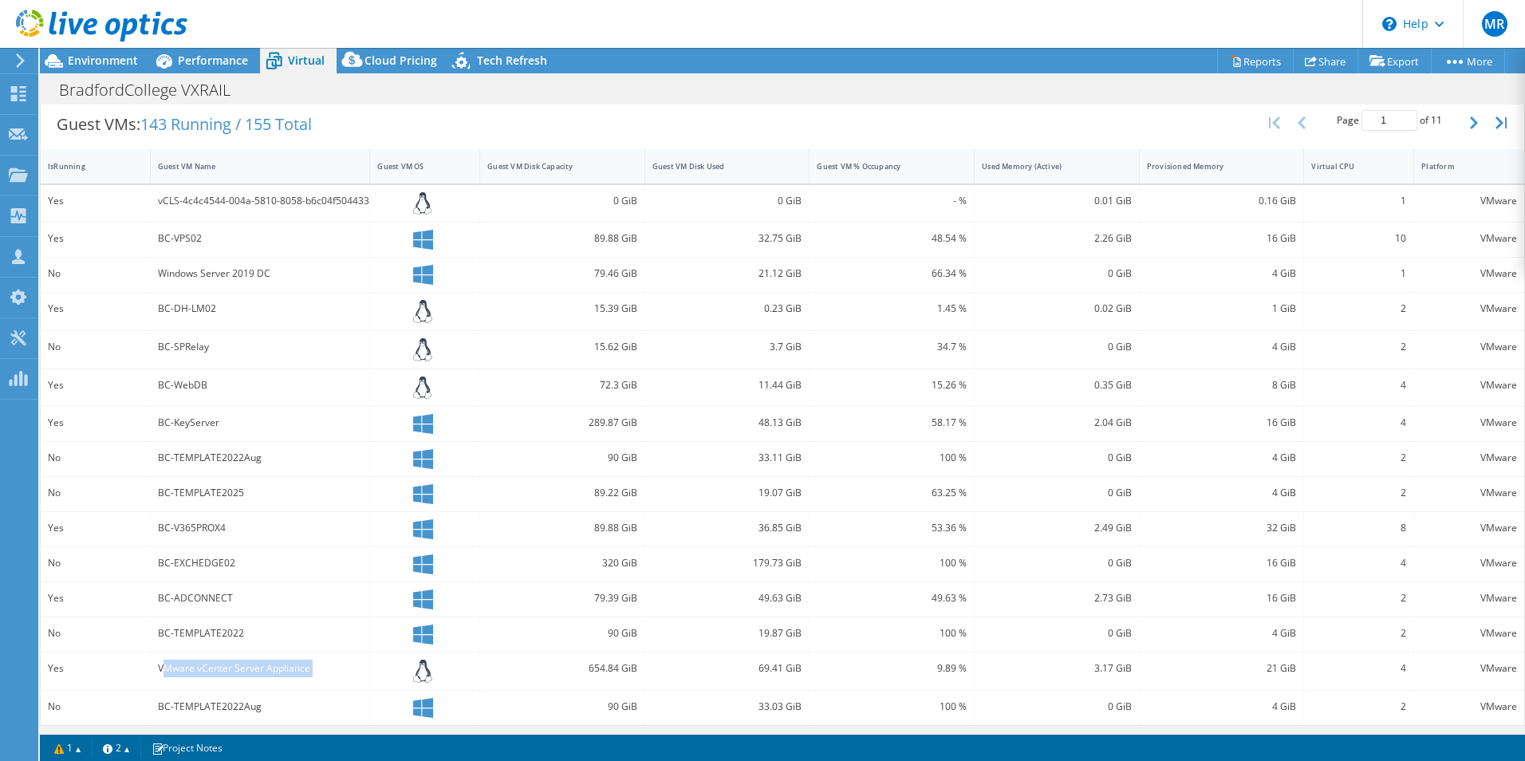
drag, startPoint x: 167, startPoint y: 672, endPoint x: 373, endPoint y: 676, distance: 206.6
click at [373, 676] on div "Yes VMware vCenter Server Appliance 654.84 GiB 69.41 GiB 9.89 % 3.17 GiB 21 GiB…" at bounding box center [783, 671] width 1484 height 37
drag, startPoint x: 160, startPoint y: 198, endPoint x: 392, endPoint y: 202, distance: 232.2
click at [392, 202] on div "Yes vCLS-4c4c4544-004a-5810-8058-b6c04f504433 0 GiB 0 GiB - % 0.01 GiB 0.16 GiB…" at bounding box center [783, 203] width 1484 height 37
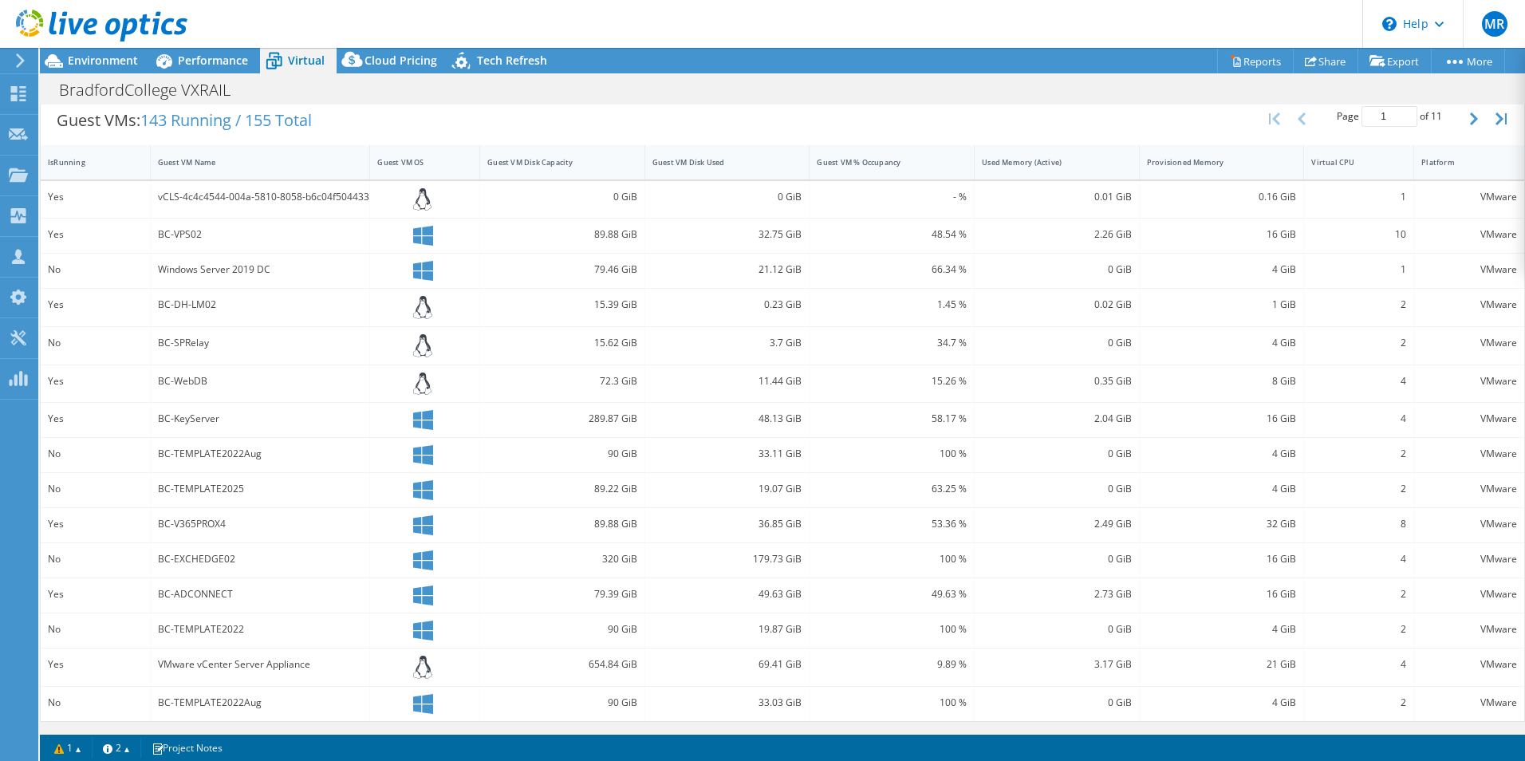
click at [521, 616] on div "90 GiB" at bounding box center [562, 630] width 165 height 34
drag, startPoint x: 162, startPoint y: 383, endPoint x: 223, endPoint y: 376, distance: 61.8
click at [225, 377] on div "BC-WebDB" at bounding box center [260, 382] width 205 height 18
drag, startPoint x: 223, startPoint y: 376, endPoint x: 204, endPoint y: 333, distance: 47.1
click at [207, 337] on div "BC-SPRelay" at bounding box center [260, 343] width 205 height 18
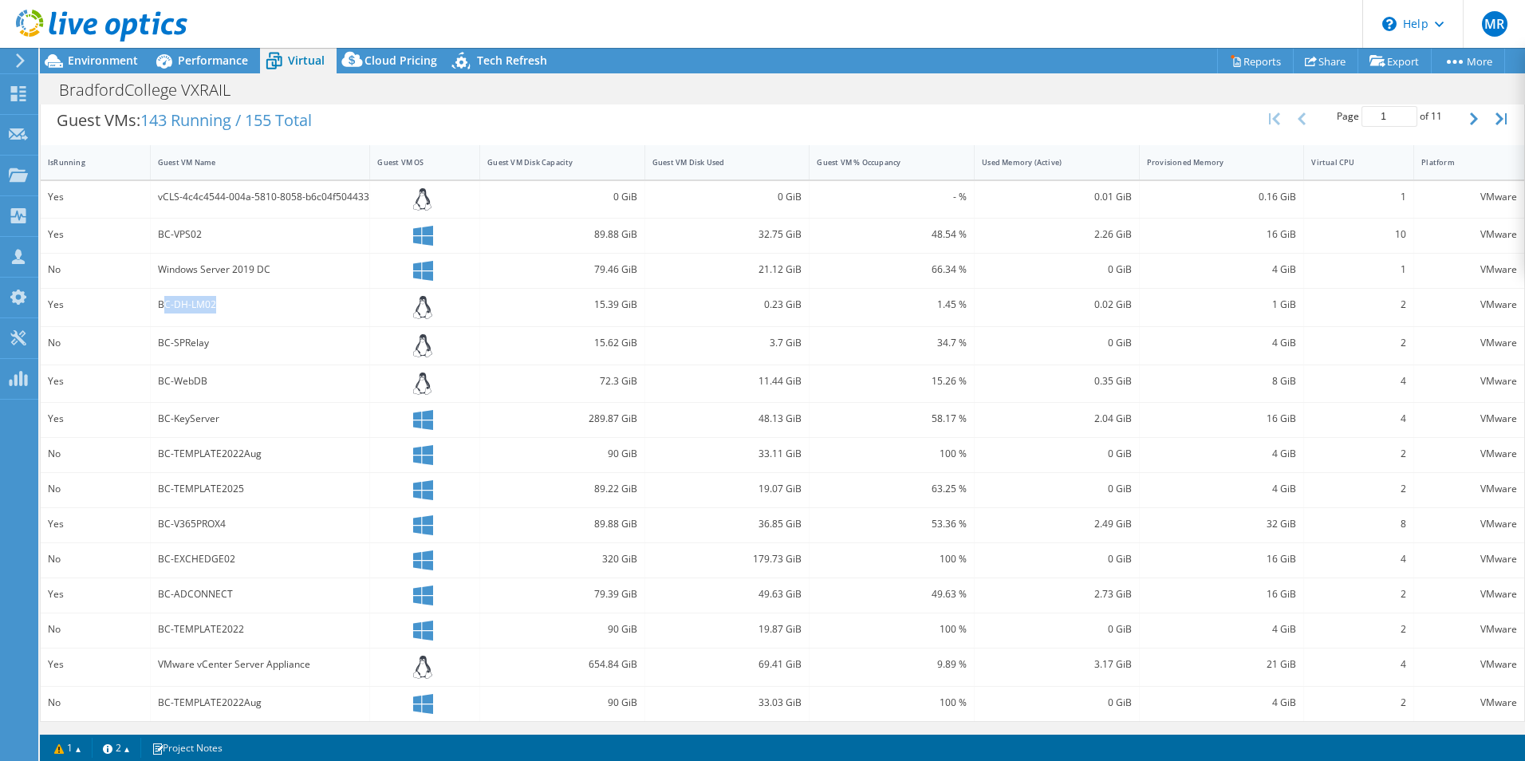
drag, startPoint x: 204, startPoint y: 333, endPoint x: 265, endPoint y: 306, distance: 66.4
click at [265, 306] on div "BC-DH-LM02" at bounding box center [260, 305] width 205 height 18
click at [619, 519] on div "89.88 GiB" at bounding box center [562, 524] width 150 height 18
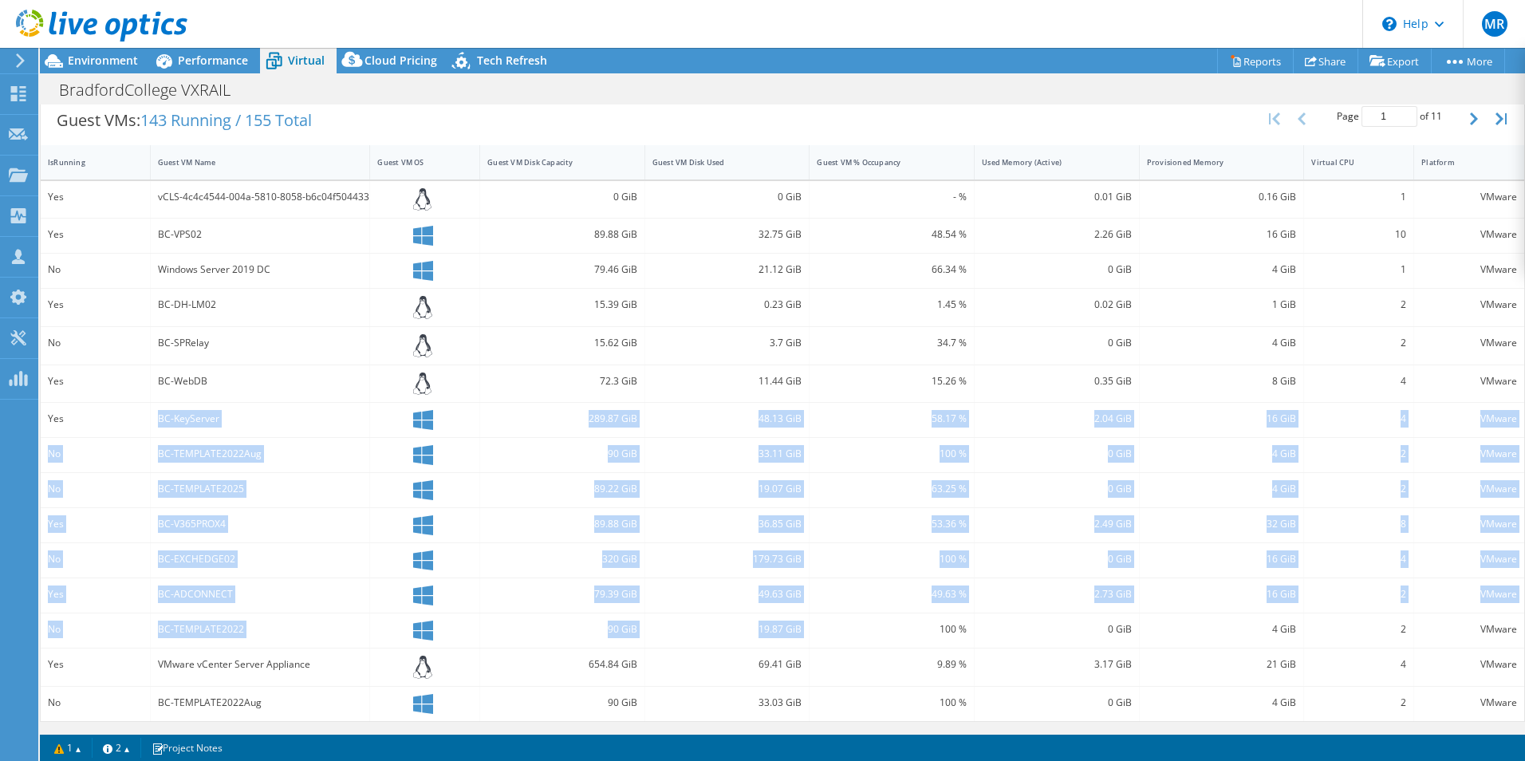
drag, startPoint x: 156, startPoint y: 419, endPoint x: 874, endPoint y: 622, distance: 746.2
click at [874, 622] on div "Yes vCLS-4c4c4544-004a-5810-8058-b6c04f504433 0 GiB 0 GiB - % 0.01 GiB 0.16 GiB…" at bounding box center [783, 451] width 1484 height 540
click at [686, 596] on div "49.63 GiB" at bounding box center [728, 595] width 150 height 18
click at [499, 572] on div "320 GiB" at bounding box center [562, 560] width 165 height 34
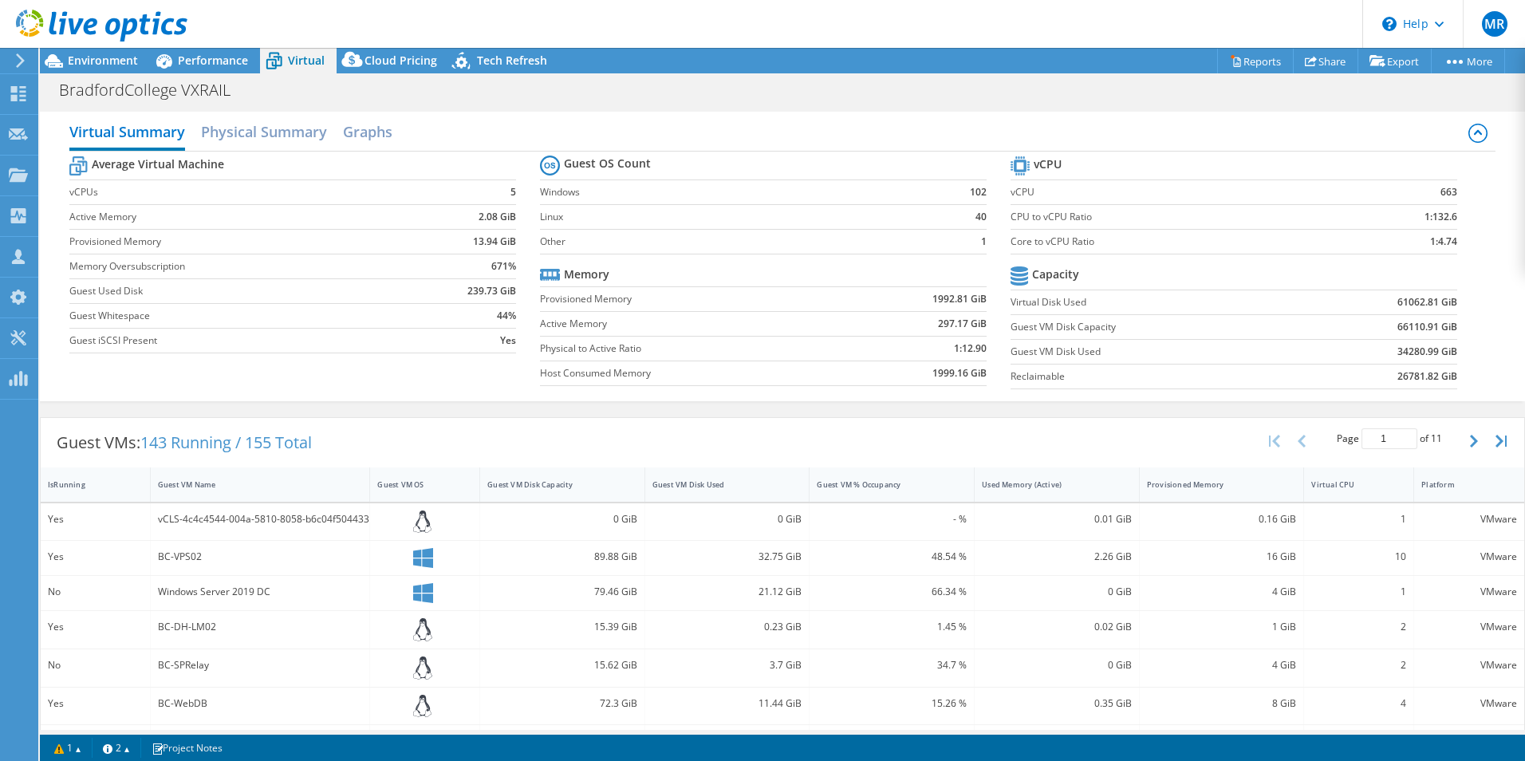
scroll to position [0, 0]
click at [436, 314] on td "44%" at bounding box center [462, 316] width 107 height 25
click at [105, 57] on span "Environment" at bounding box center [103, 60] width 70 height 15
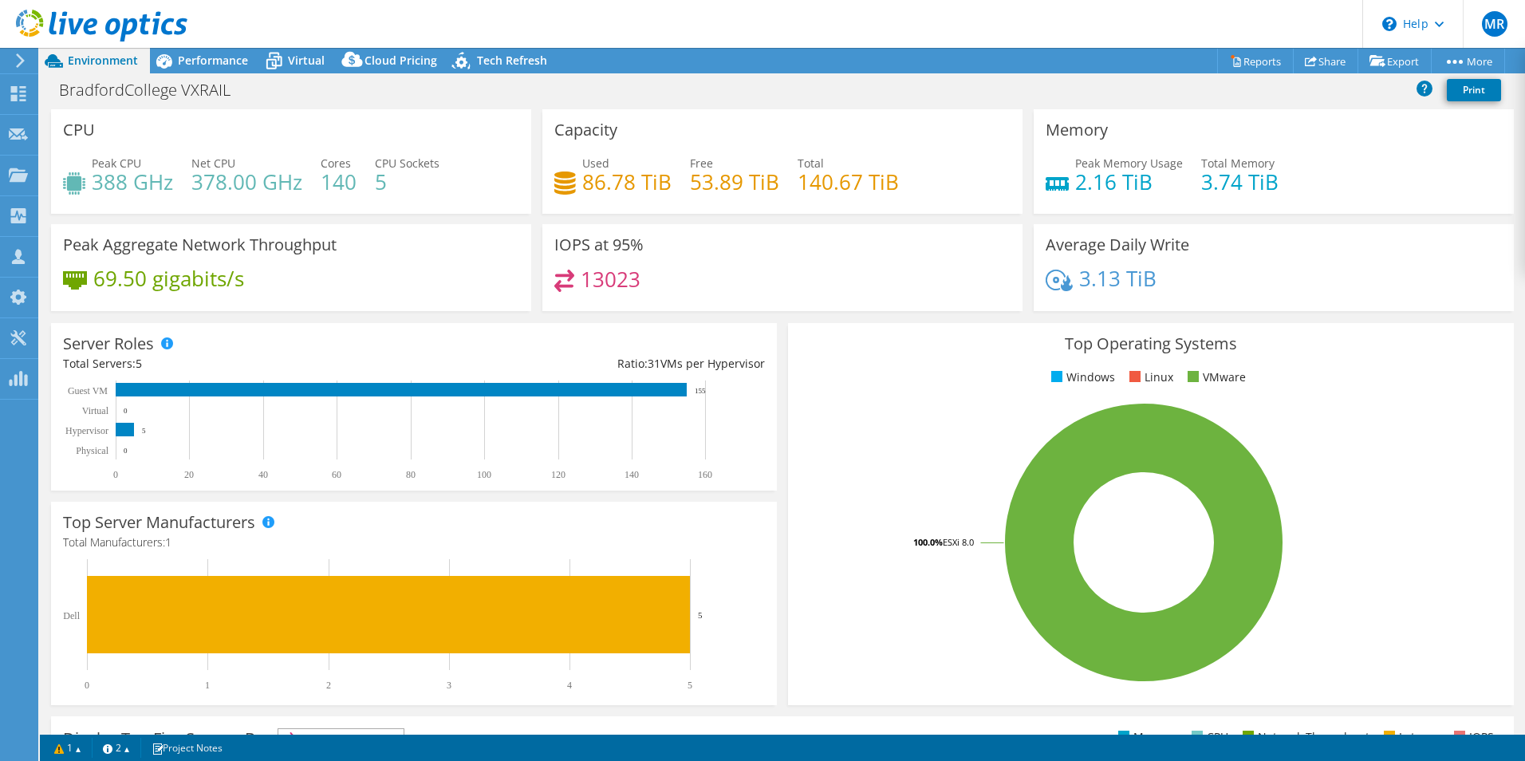
click at [1342, 133] on div "Memory Peak Memory Usage 2.16 TiB Total Memory 3.74 TiB" at bounding box center [1274, 161] width 480 height 105
click at [774, 389] on div "Server Roles Physical Servers represent bare metal servers that were targets of…" at bounding box center [413, 406] width 737 height 179
click at [783, 430] on div "Top Operating Systems Windows Linux VMware 100.0% ESXi 8.0" at bounding box center [1151, 513] width 737 height 393
click at [296, 64] on span "Virtual" at bounding box center [306, 60] width 37 height 15
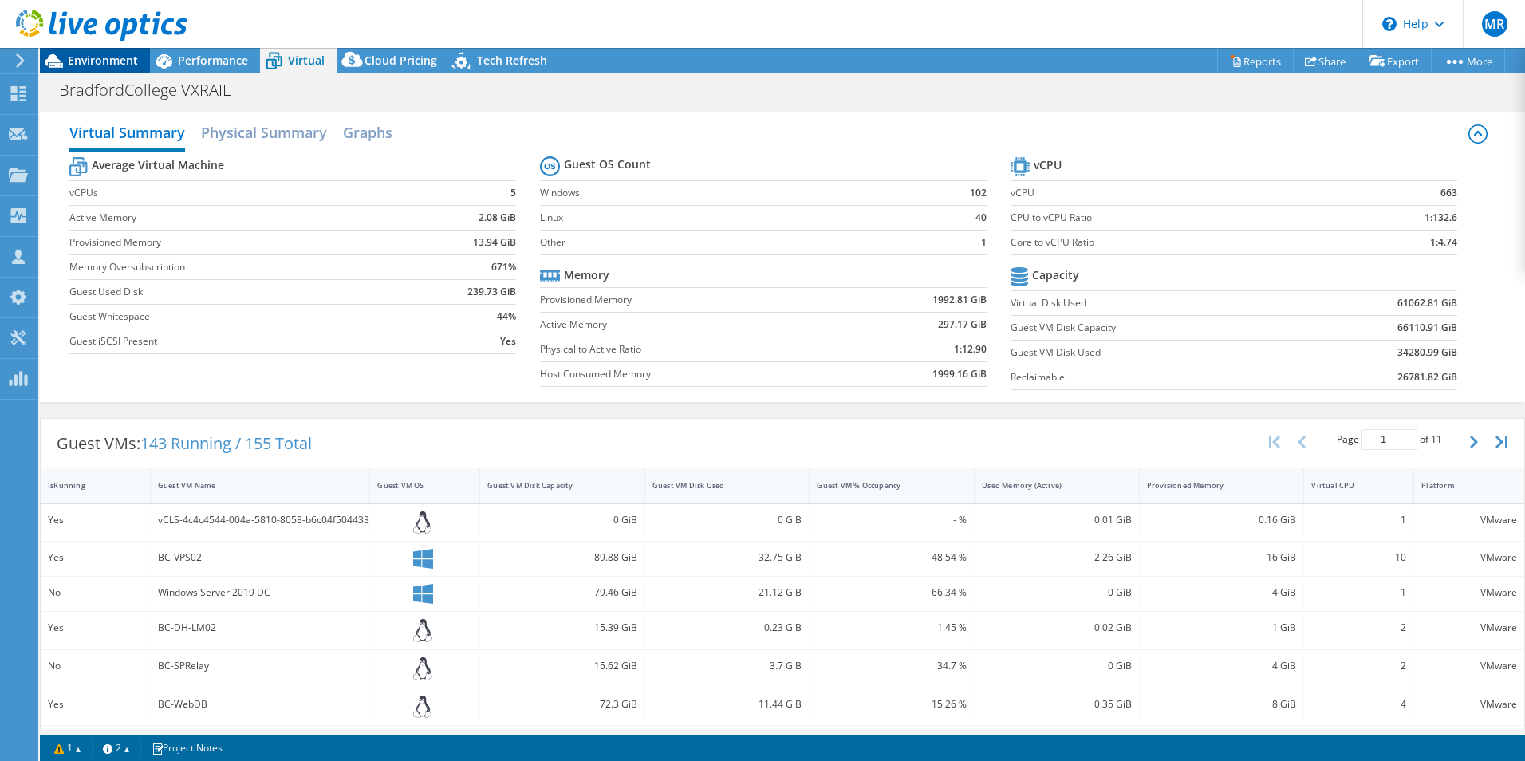
click at [108, 68] on div "Environment" at bounding box center [95, 61] width 110 height 26
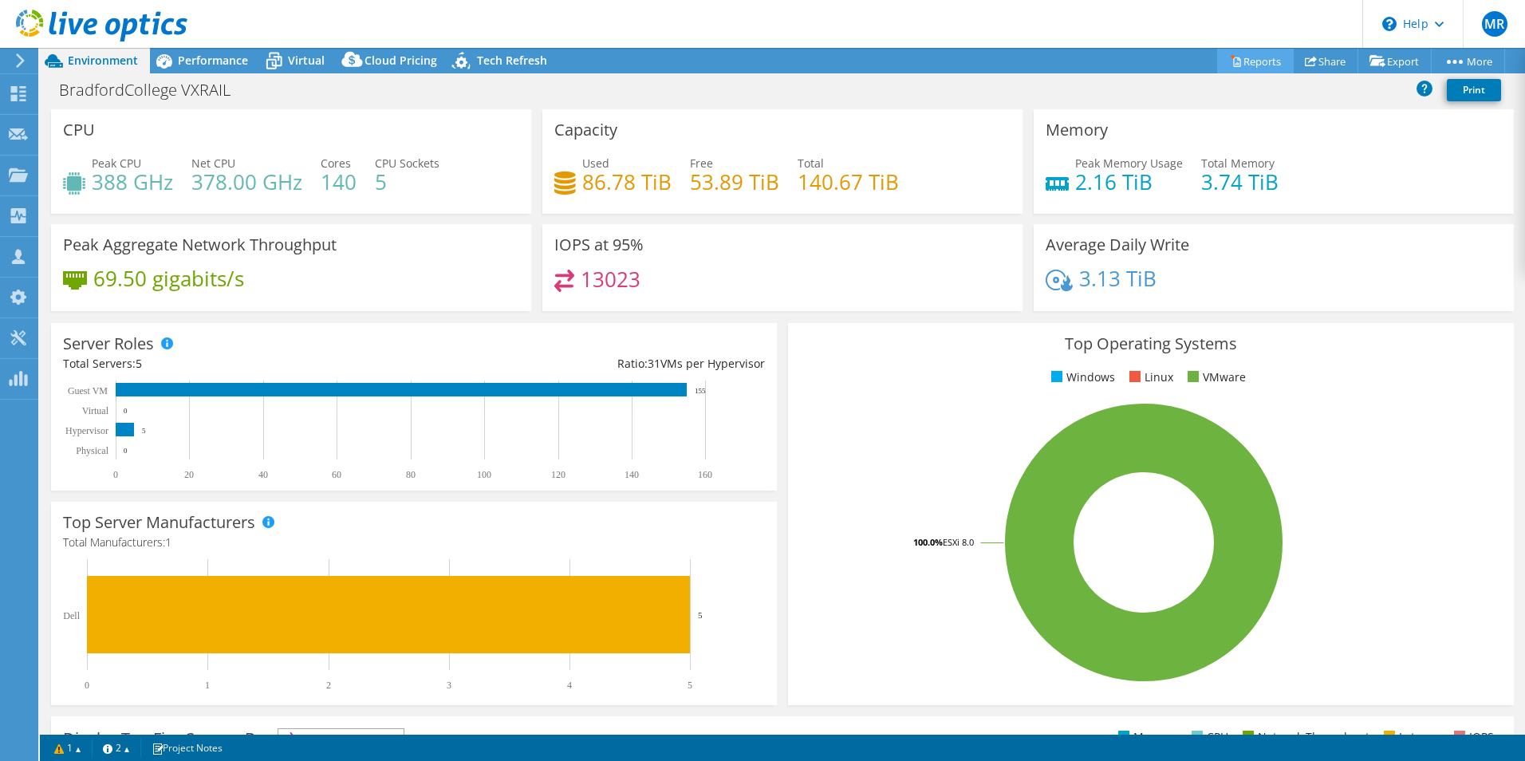
click at [1230, 59] on icon at bounding box center [1236, 61] width 12 height 12
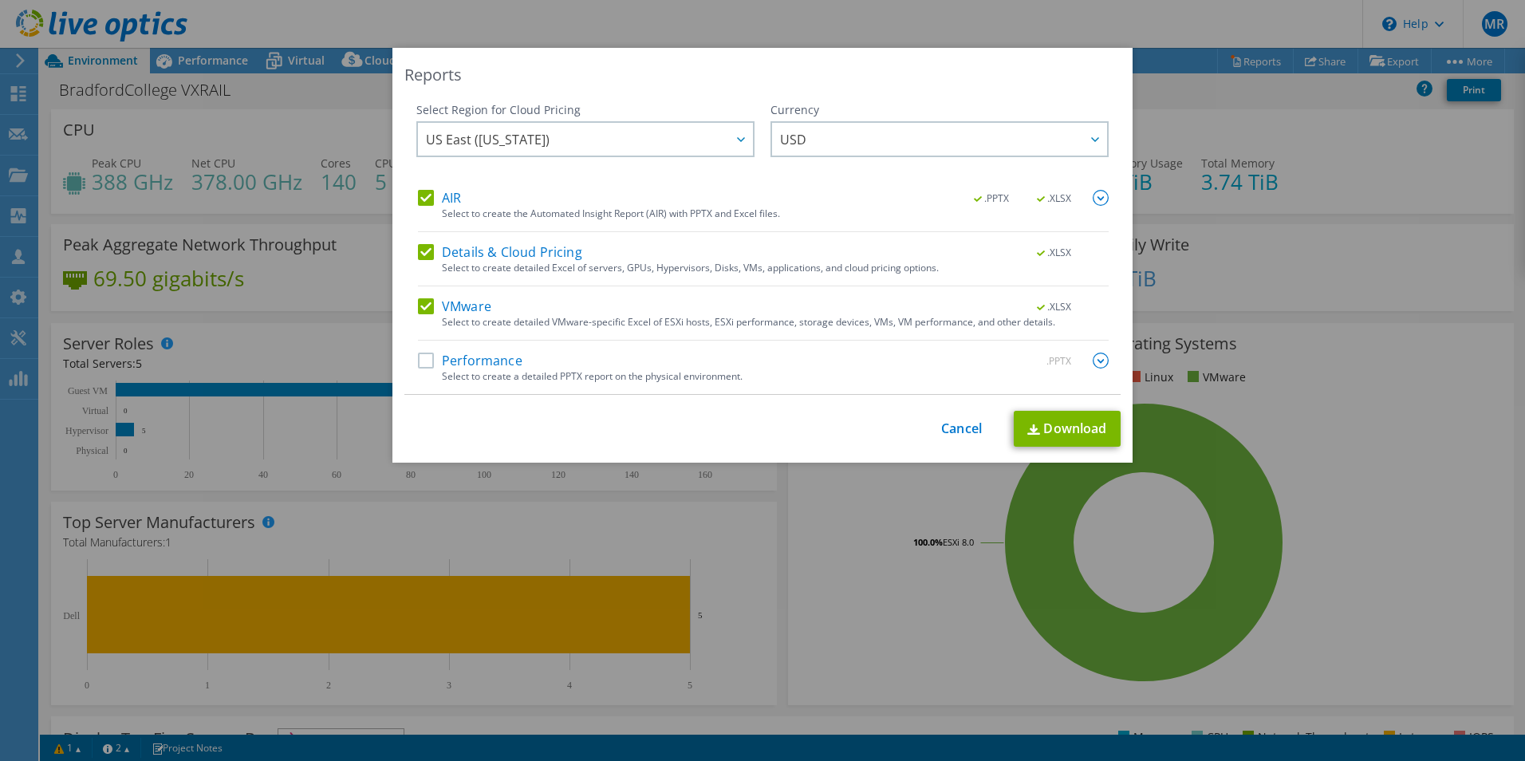
click at [445, 203] on label "AIR" at bounding box center [439, 198] width 43 height 16
click at [0, 0] on input "AIR" at bounding box center [0, 0] width 0 height 0
click at [524, 247] on label "Details & Cloud Pricing" at bounding box center [500, 252] width 164 height 16
click at [0, 0] on input "Details & Cloud Pricing" at bounding box center [0, 0] width 0 height 0
click at [1059, 435] on link "Download" at bounding box center [1067, 429] width 107 height 36
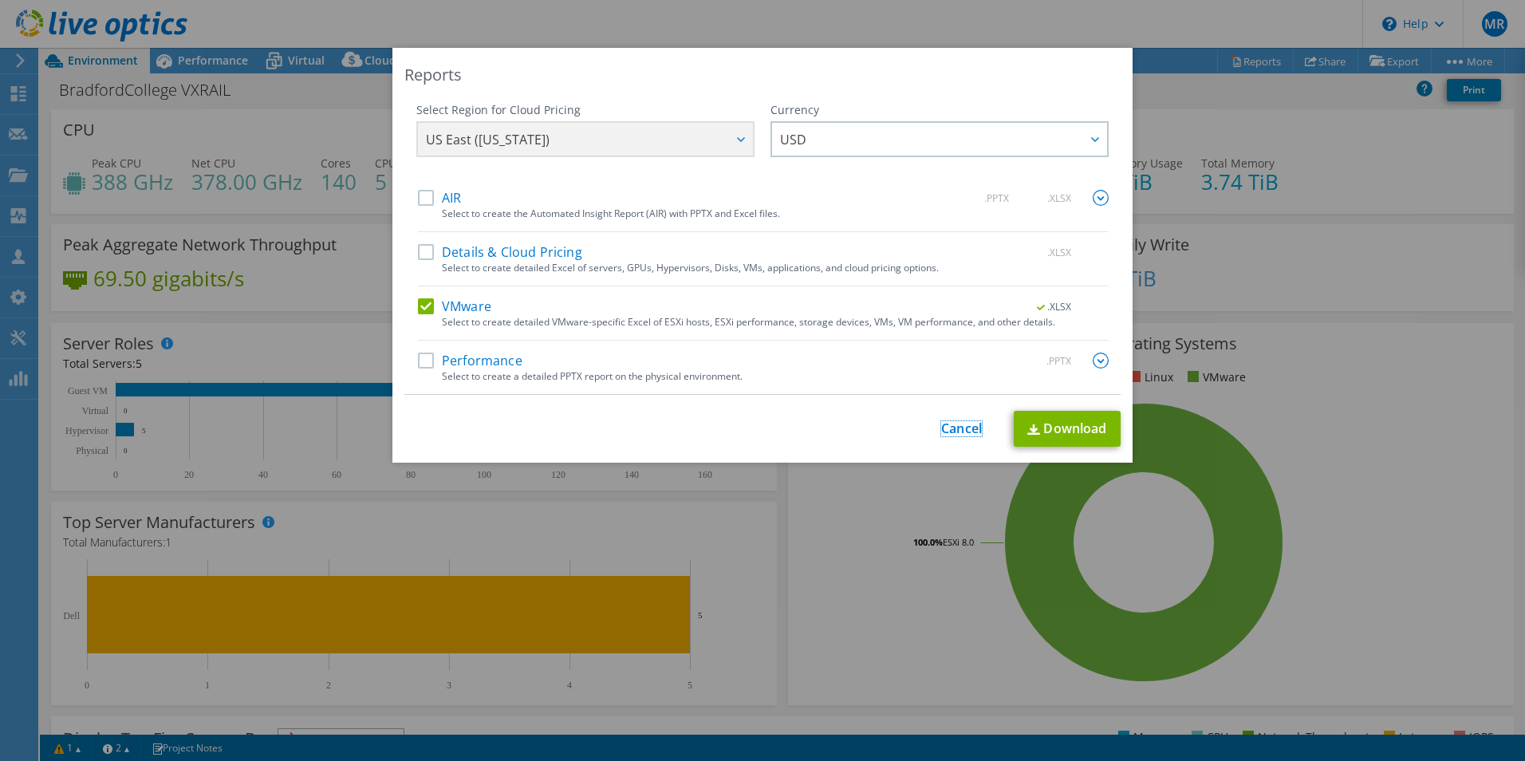
click at [941, 425] on link "Cancel" at bounding box center [961, 428] width 41 height 15
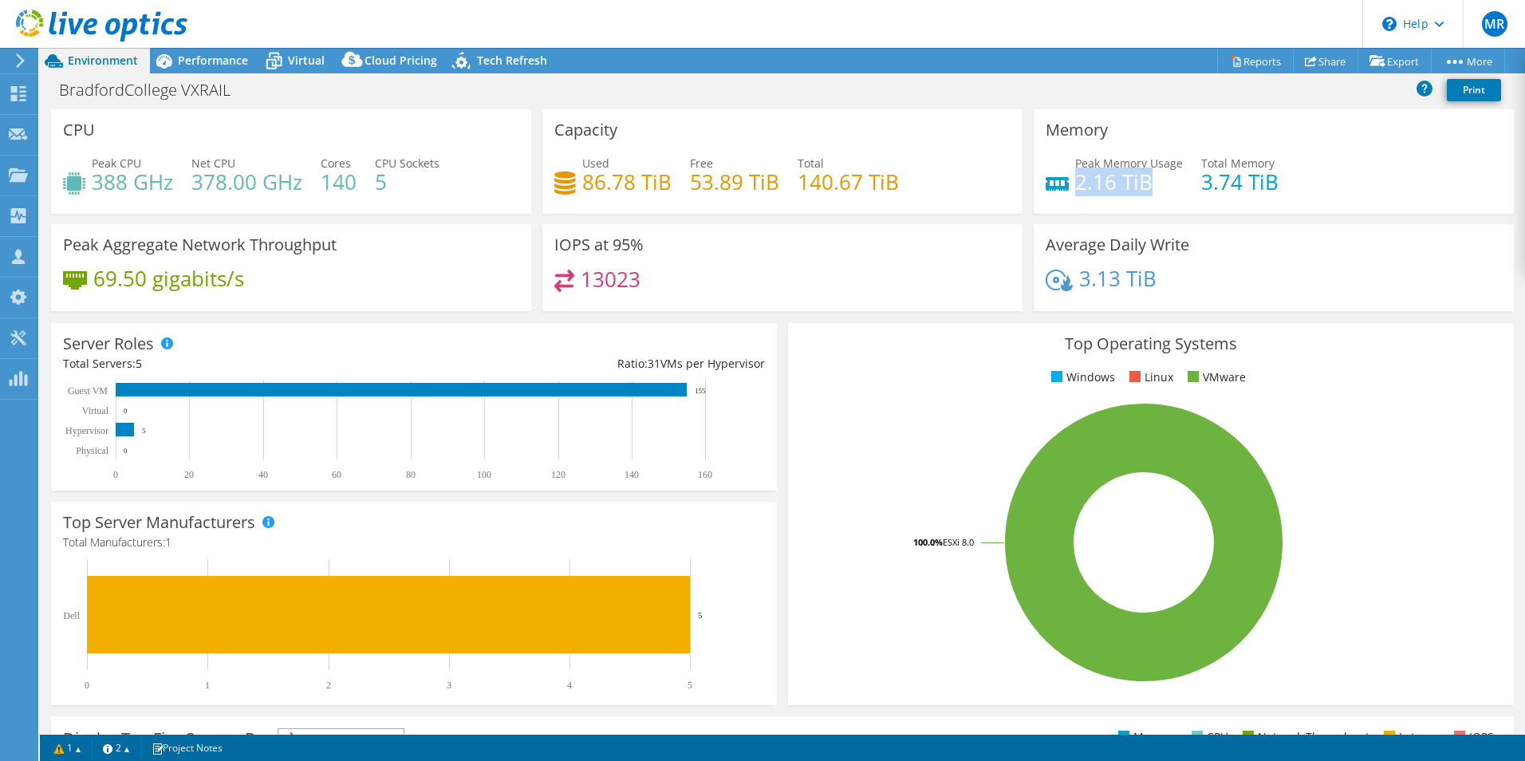
drag, startPoint x: 1144, startPoint y: 183, endPoint x: 1069, endPoint y: 188, distance: 75.2
click at [1075, 188] on h4 "2.16 TiB" at bounding box center [1129, 182] width 108 height 18
click at [1075, 185] on h4 "2.16 TiB" at bounding box center [1129, 182] width 108 height 18
click at [302, 65] on span "Virtual" at bounding box center [306, 60] width 37 height 15
